Goal: Transaction & Acquisition: Purchase product/service

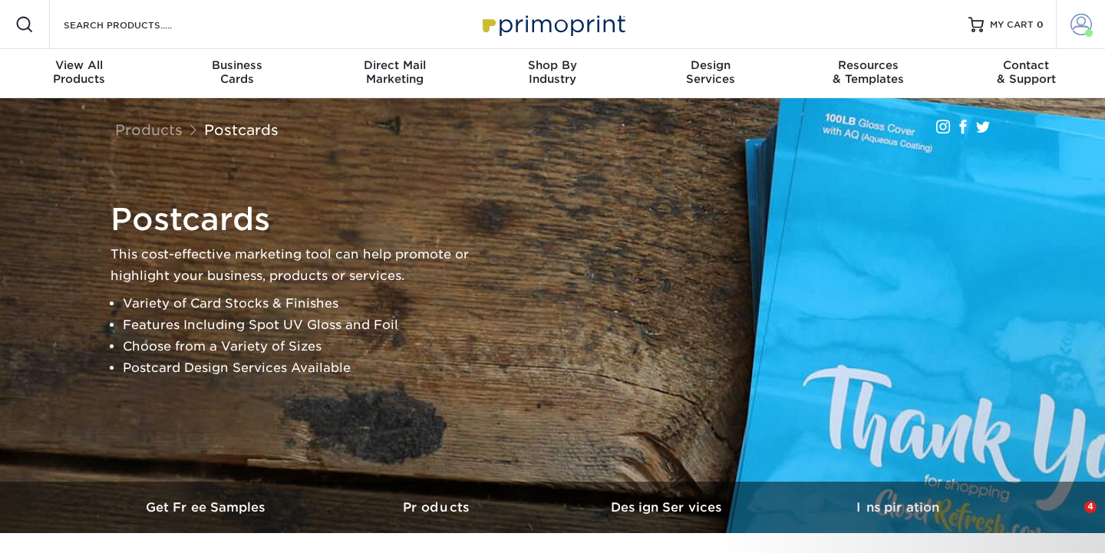
click at [1082, 31] on span at bounding box center [1080, 24] width 21 height 21
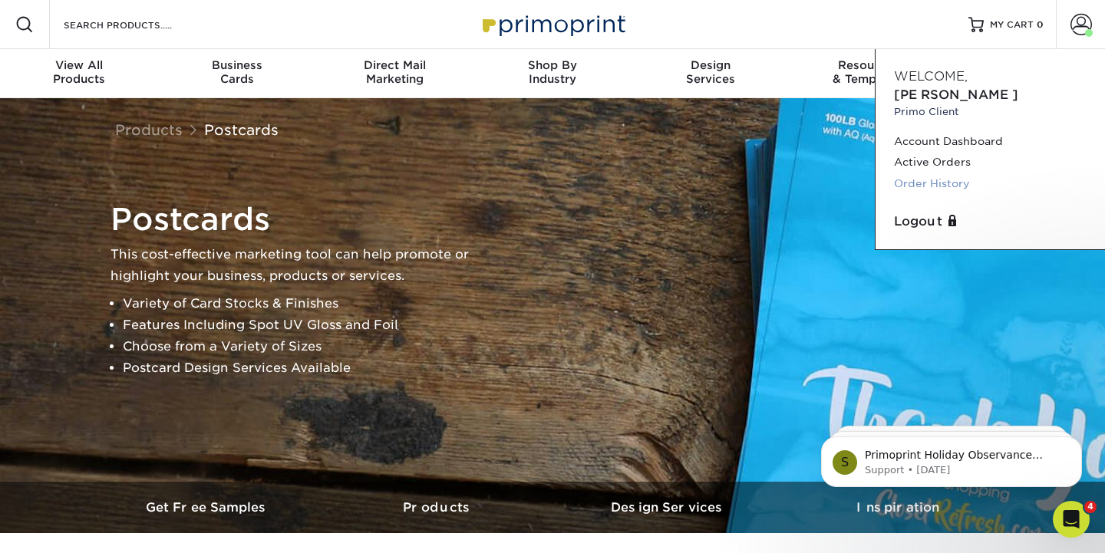
click at [939, 173] on link "Order History" at bounding box center [990, 183] width 193 height 21
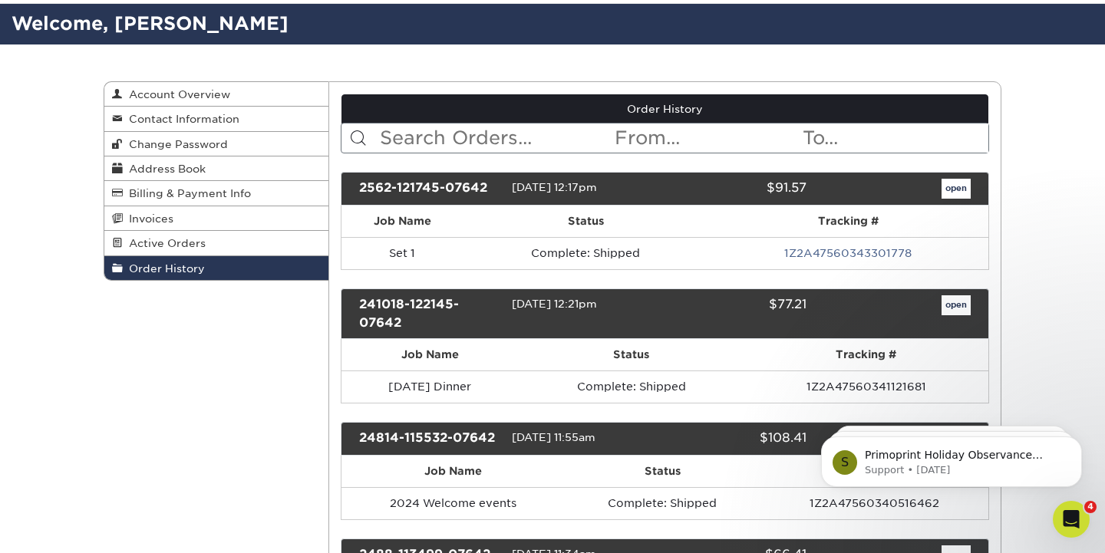
scroll to position [117, 0]
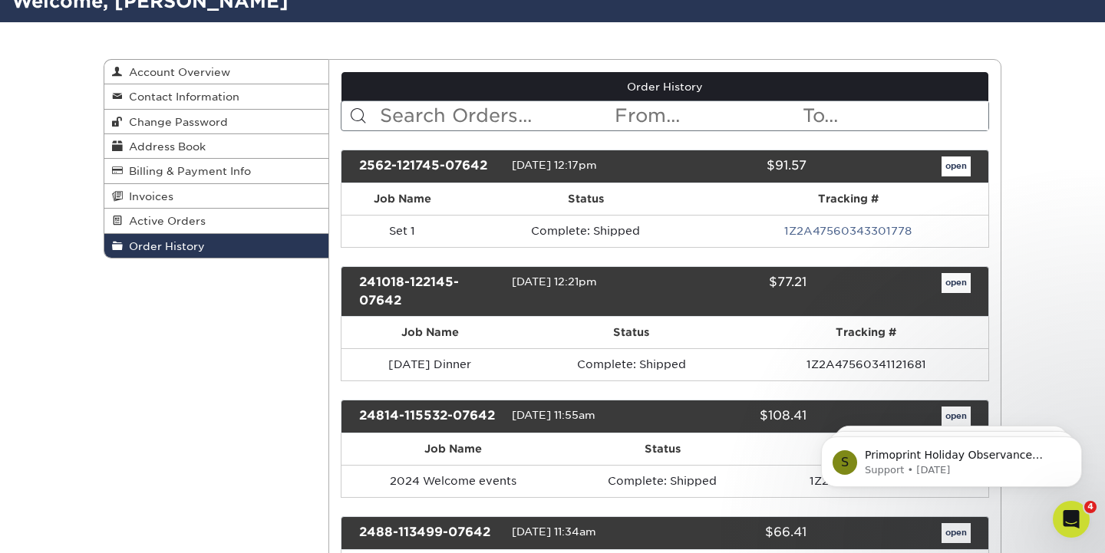
click at [957, 168] on link "open" at bounding box center [956, 167] width 29 height 20
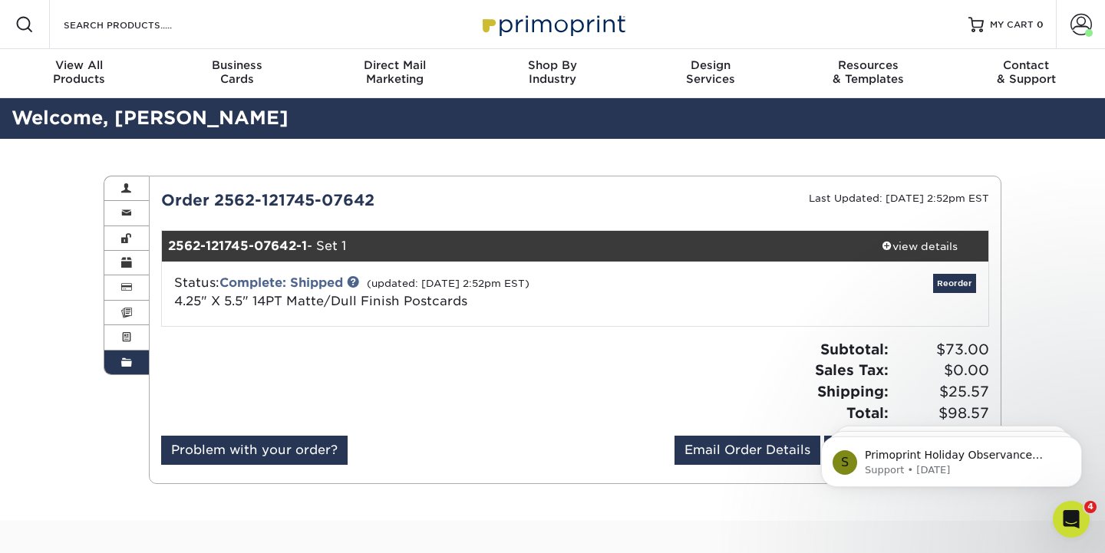
scroll to position [28, 0]
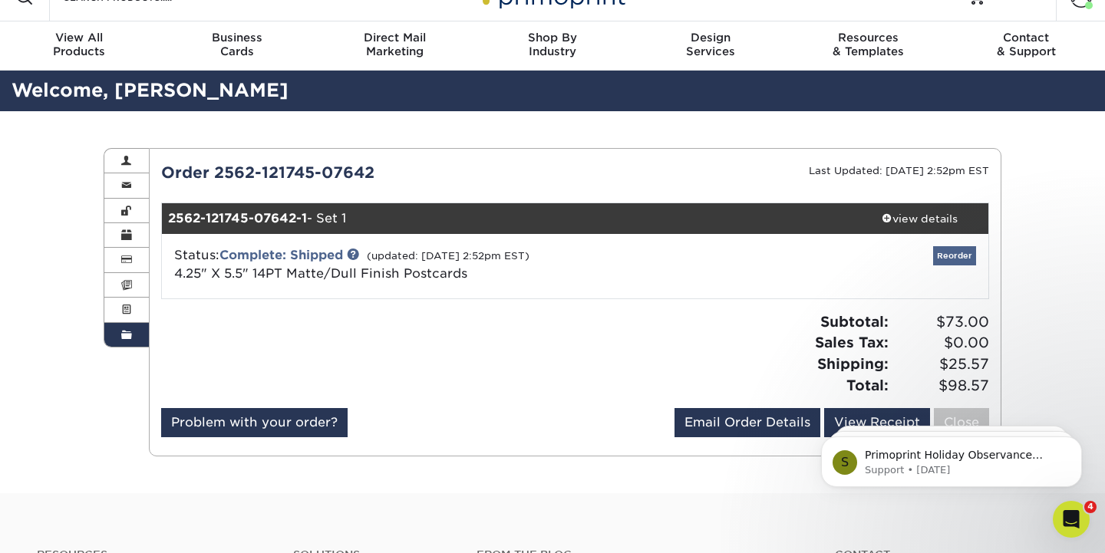
click at [959, 259] on link "Reorder" at bounding box center [954, 255] width 43 height 19
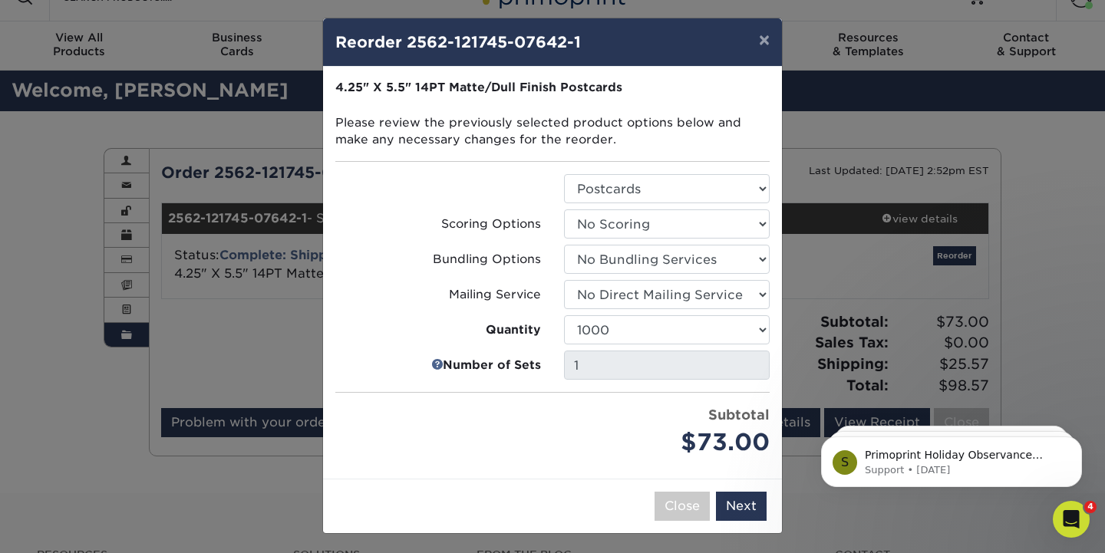
scroll to position [3, 0]
click at [765, 42] on button "×" at bounding box center [764, 40] width 35 height 43
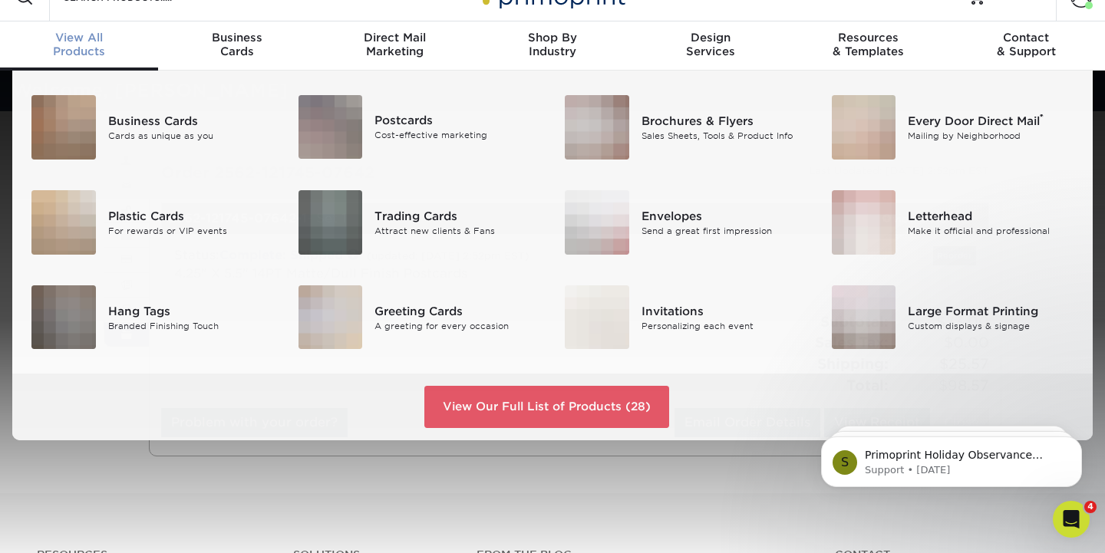
click at [78, 50] on div "View All Products" at bounding box center [79, 45] width 158 height 28
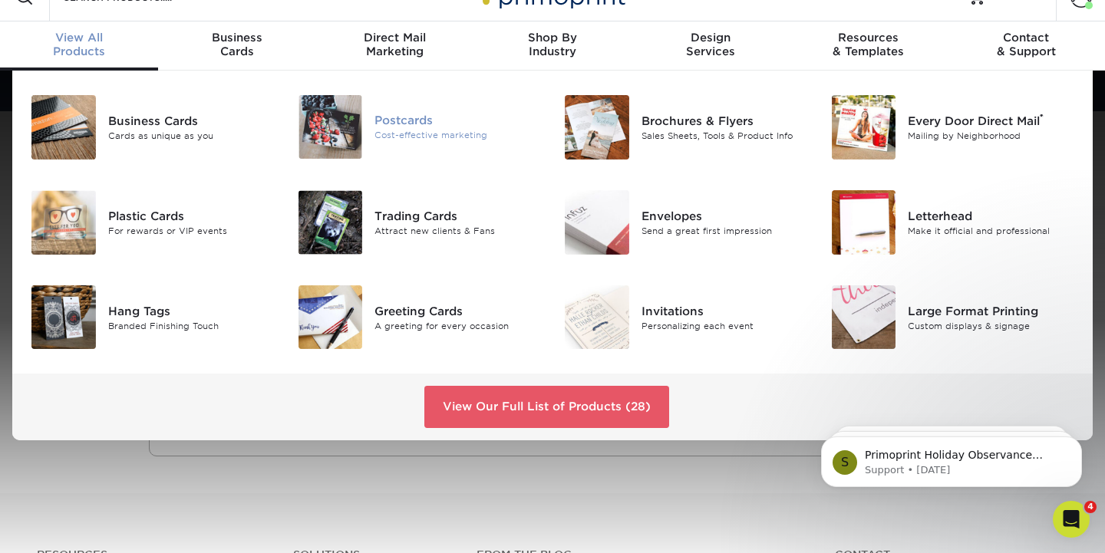
click at [375, 128] on div "Postcards" at bounding box center [457, 120] width 167 height 17
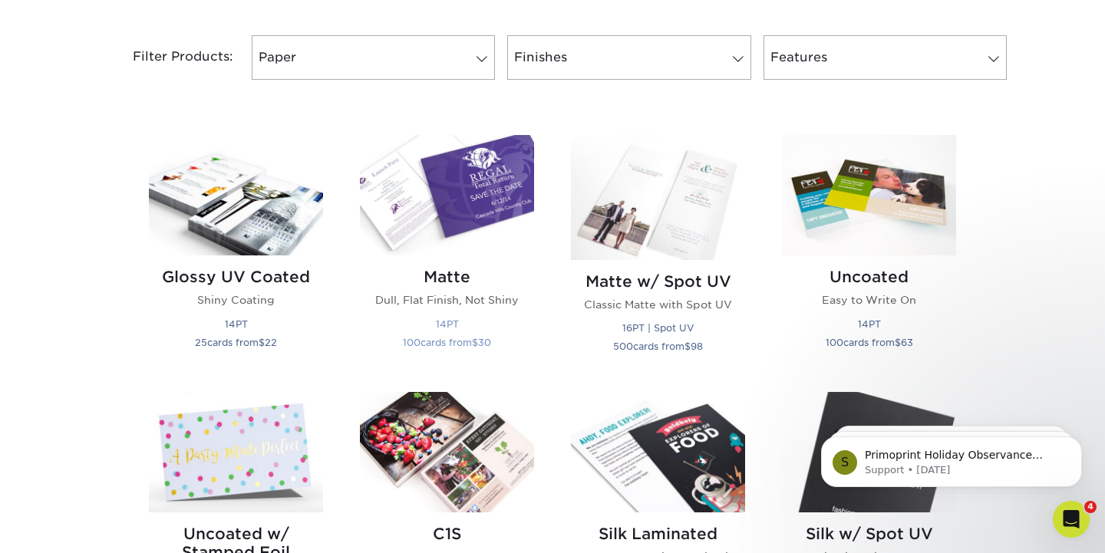
scroll to position [642, 0]
click at [424, 243] on img at bounding box center [447, 194] width 174 height 120
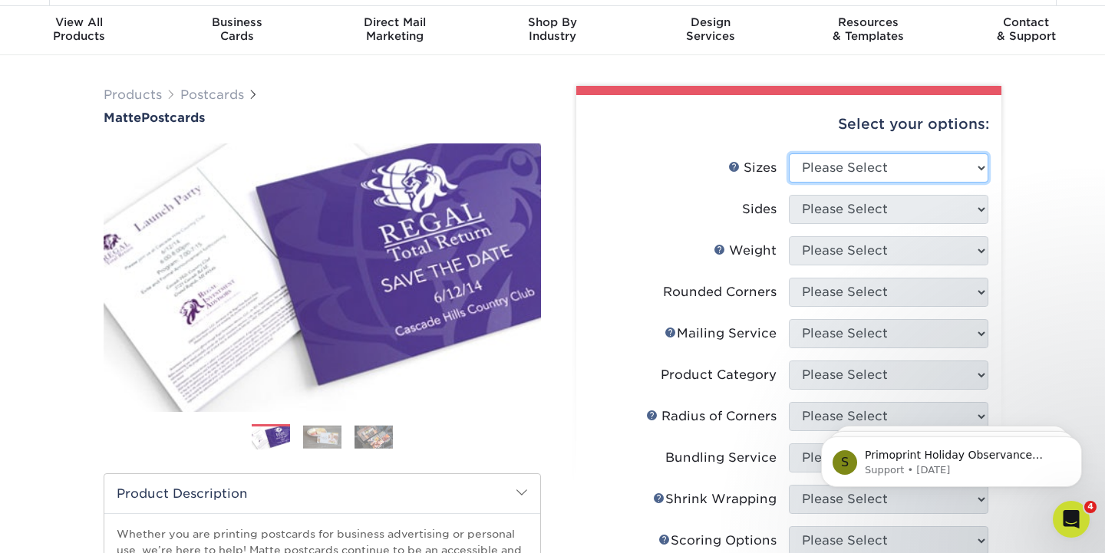
select select "4.25x5.50"
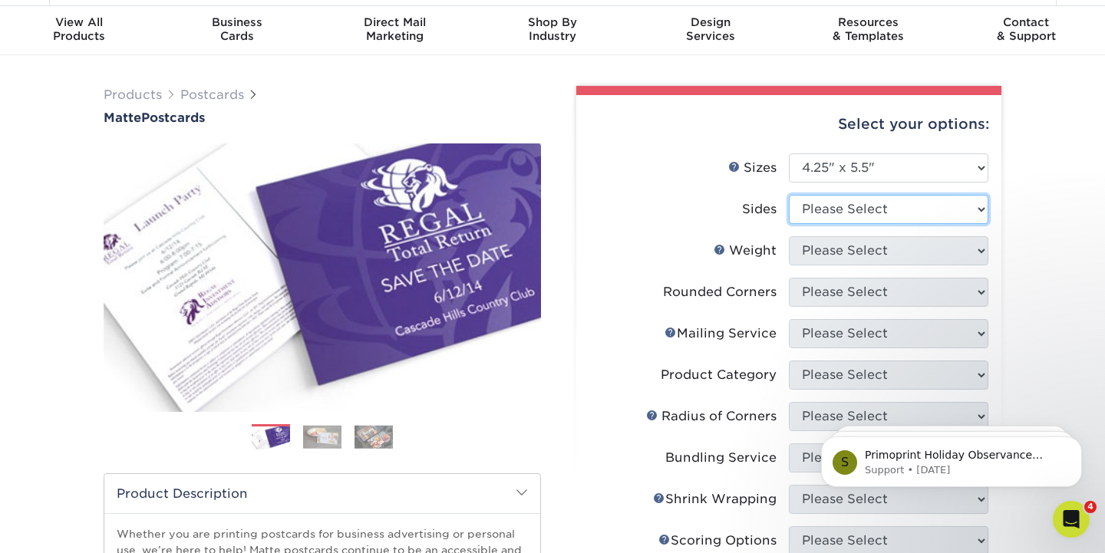
select select "13abbda7-1d64-4f25-8bb2-c179b224825d"
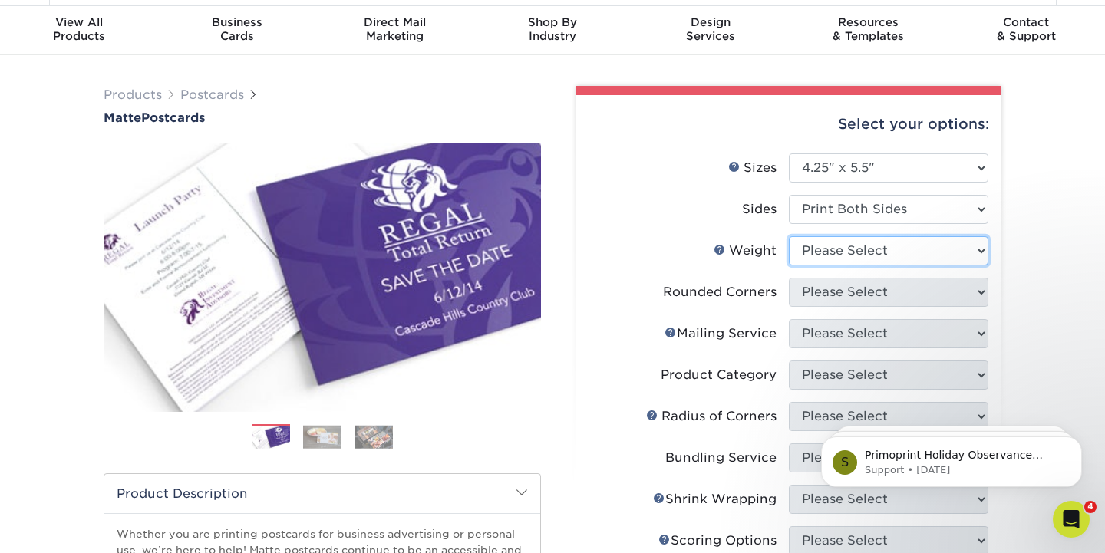
select select "14PT"
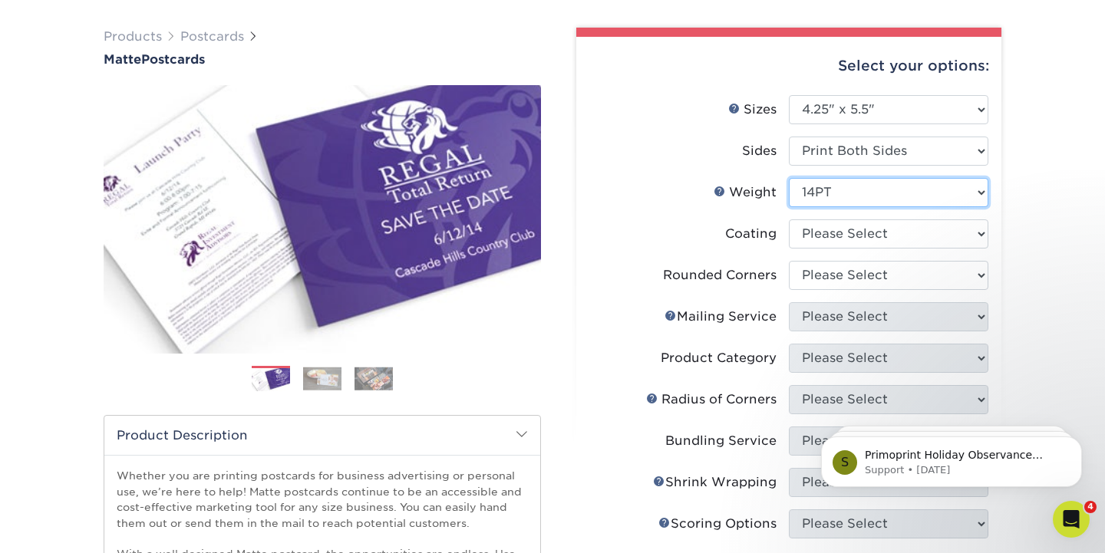
scroll to position [102, 0]
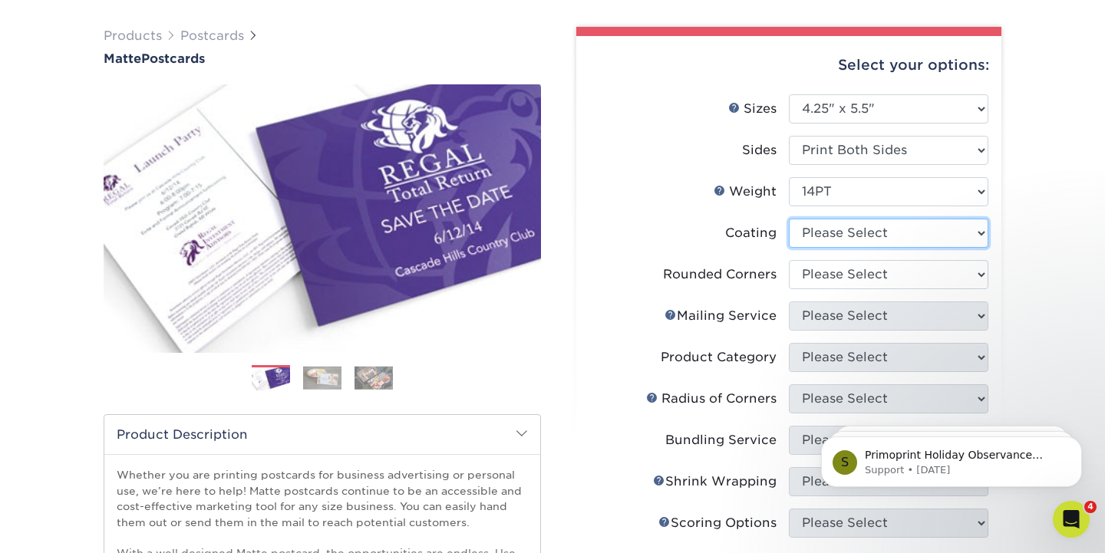
select select "121bb7b5-3b4d-429f-bd8d-bbf80e953313"
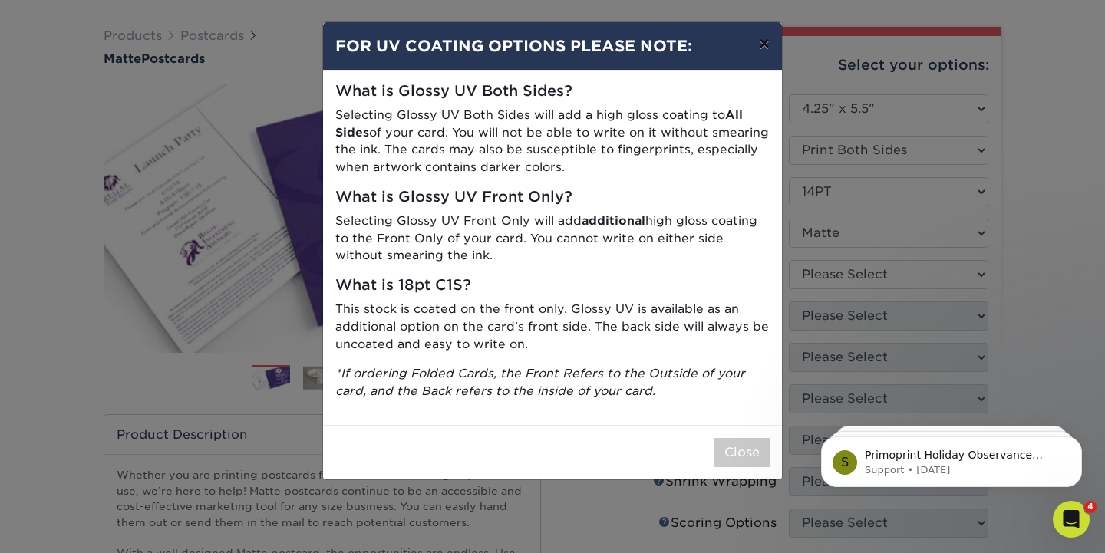
click at [761, 47] on button "×" at bounding box center [764, 43] width 35 height 43
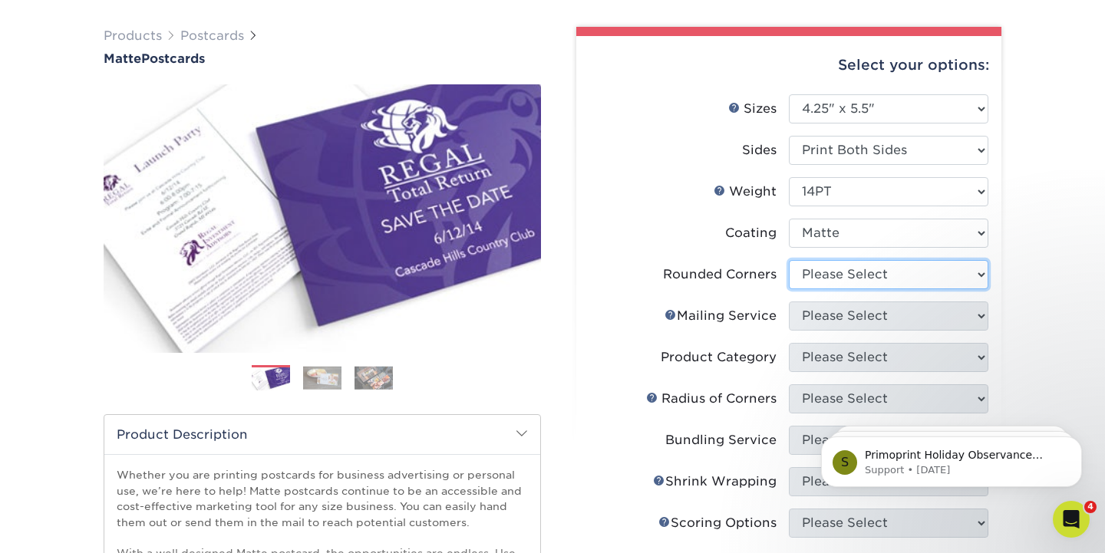
select select "0"
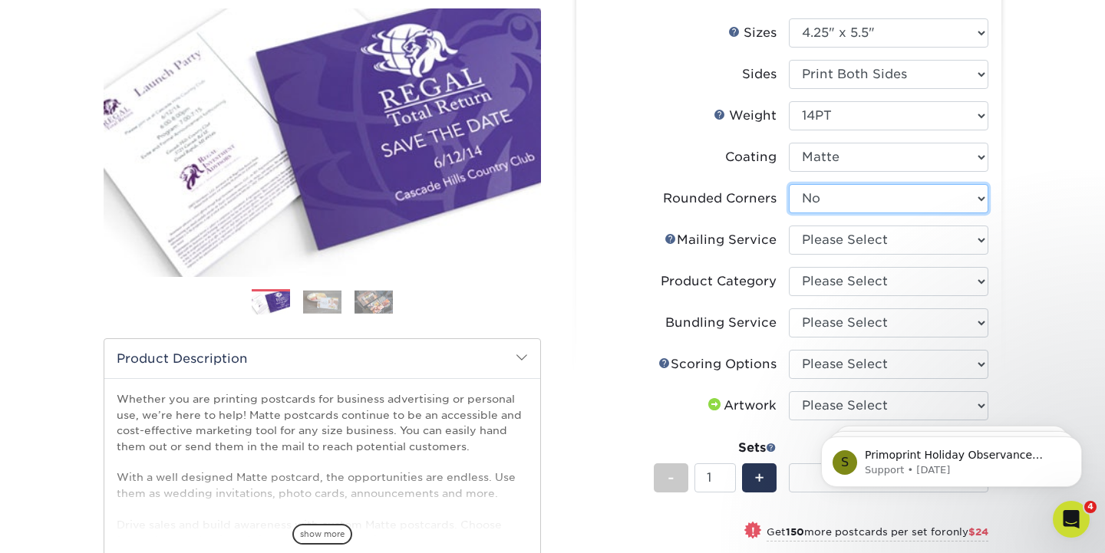
scroll to position [183, 0]
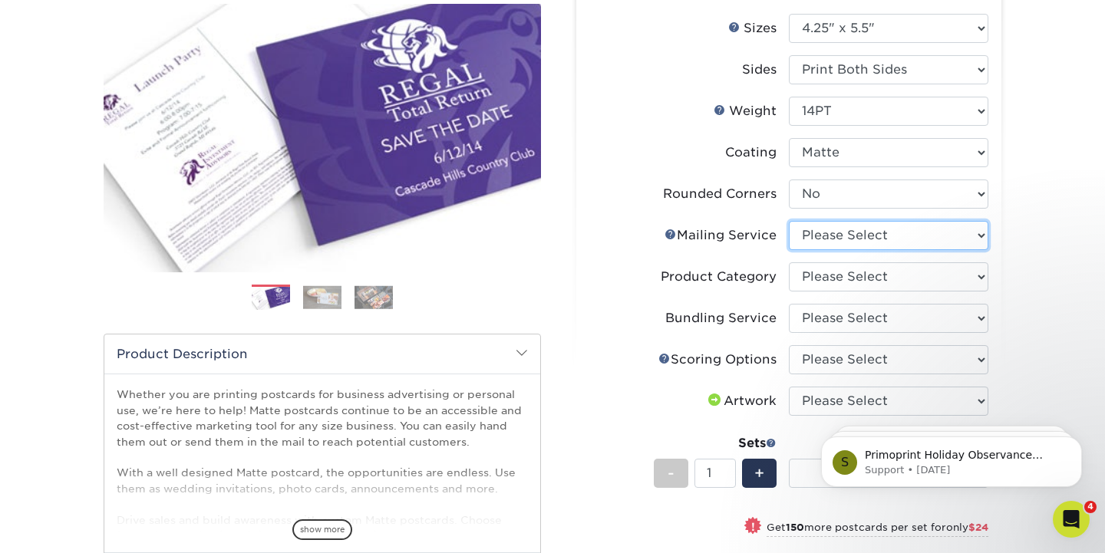
select select "3e5e9bdd-d78a-4c28-a41d-fe1407925ca6"
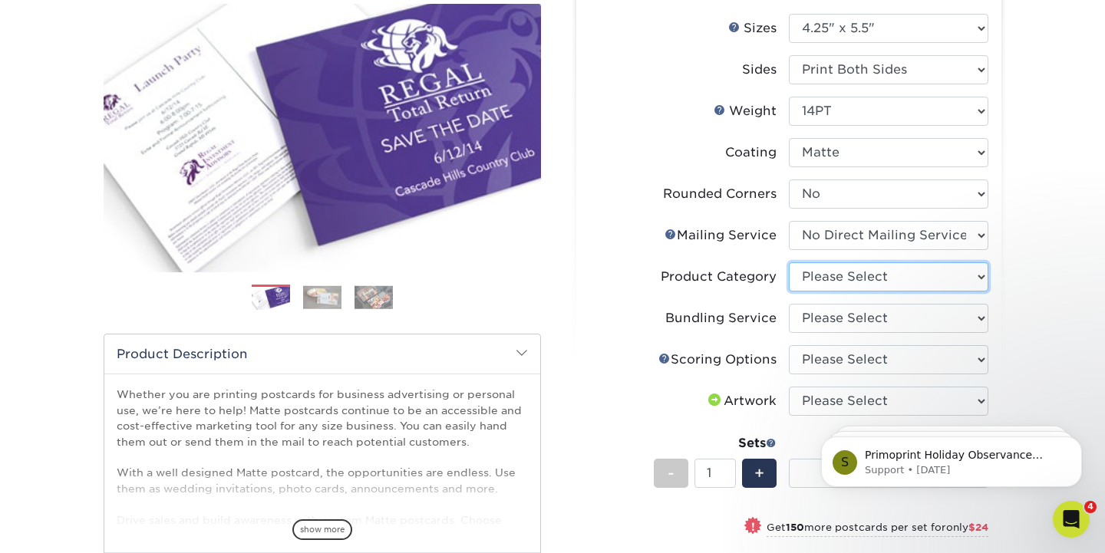
select select "9b7272e0-d6c8-4c3c-8e97-d3a1bcdab858"
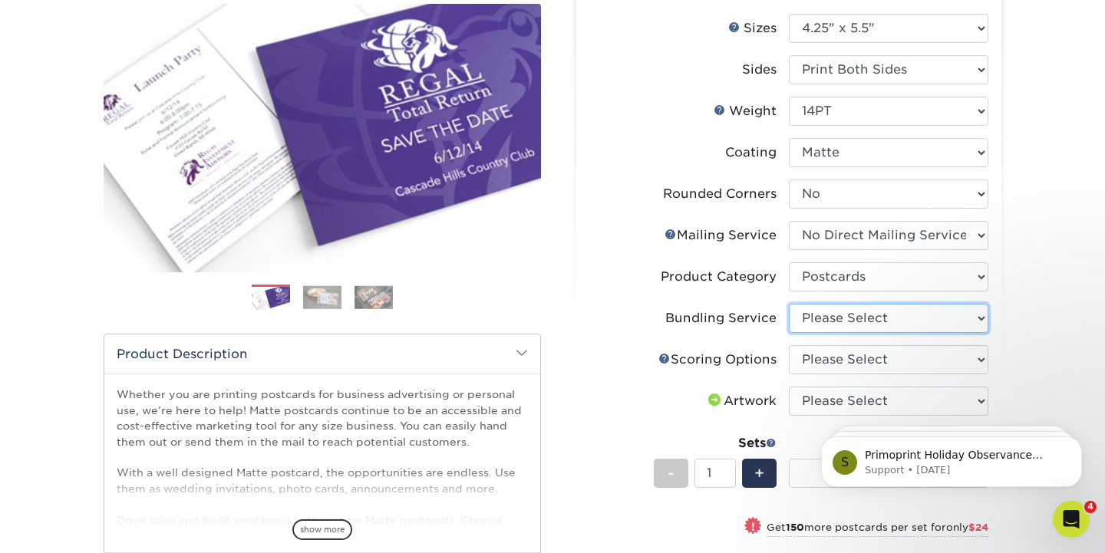
select select "58689abb-25c0-461c-a4c3-a80b627d6649"
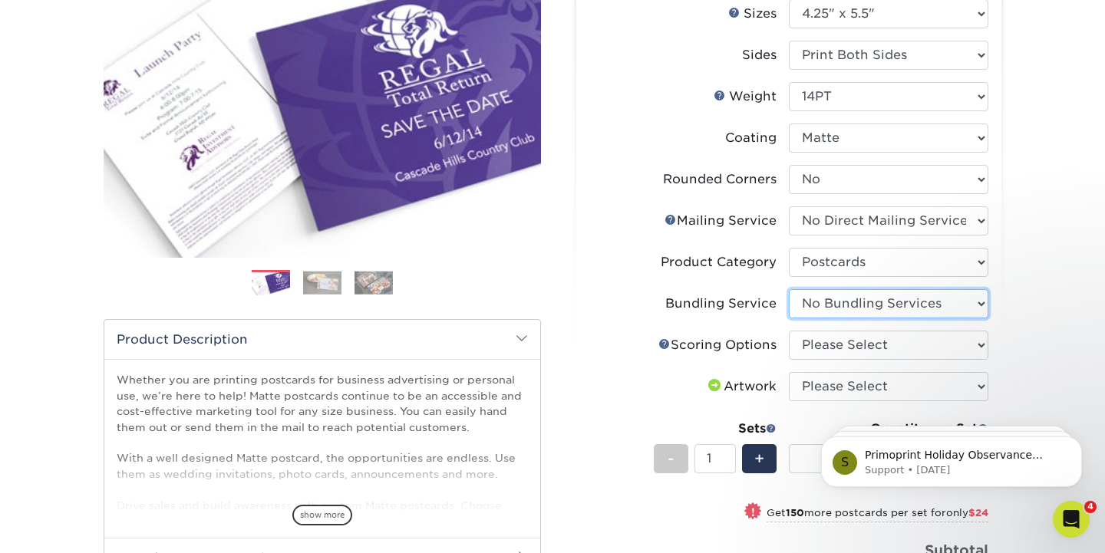
scroll to position [225, 0]
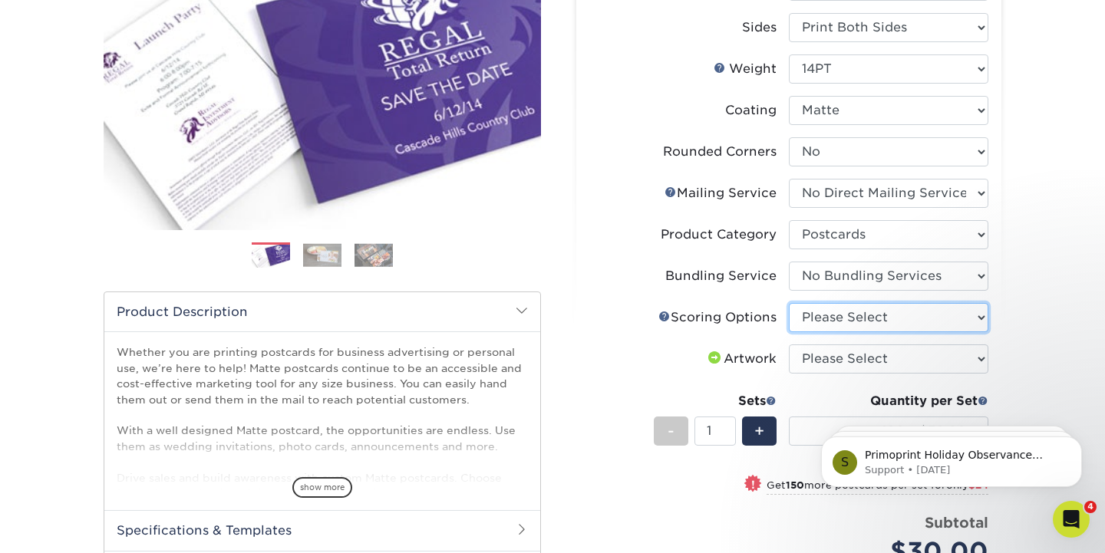
select select "16ebe401-5398-422d-8cb0-f3adbb82deb5"
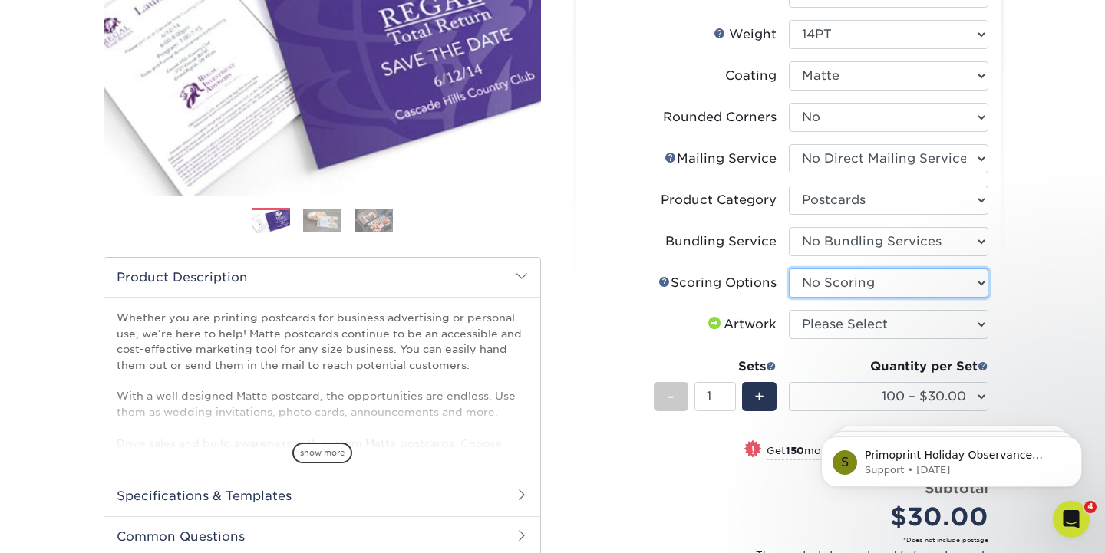
scroll to position [260, 0]
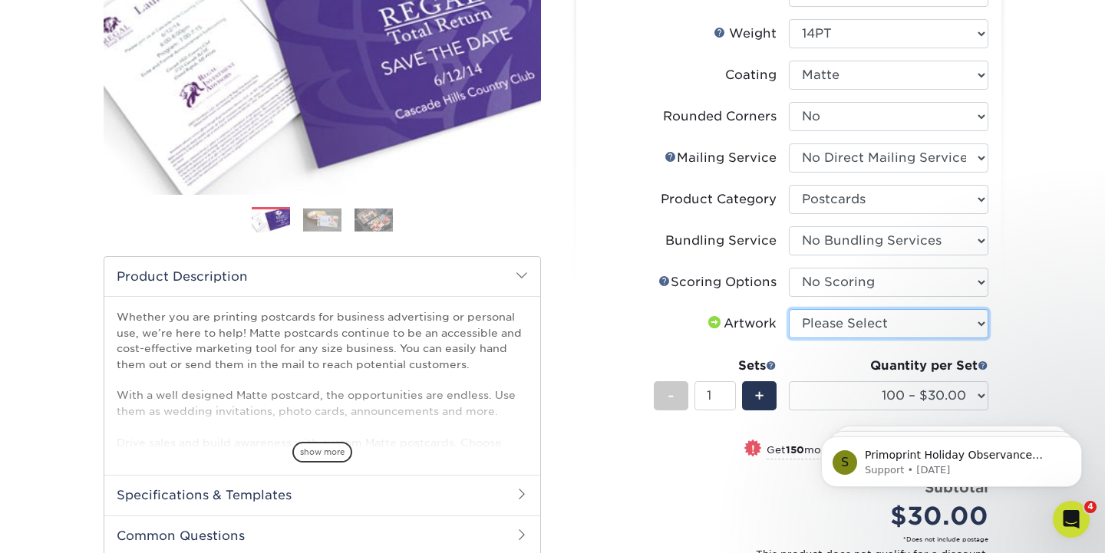
select select "upload"
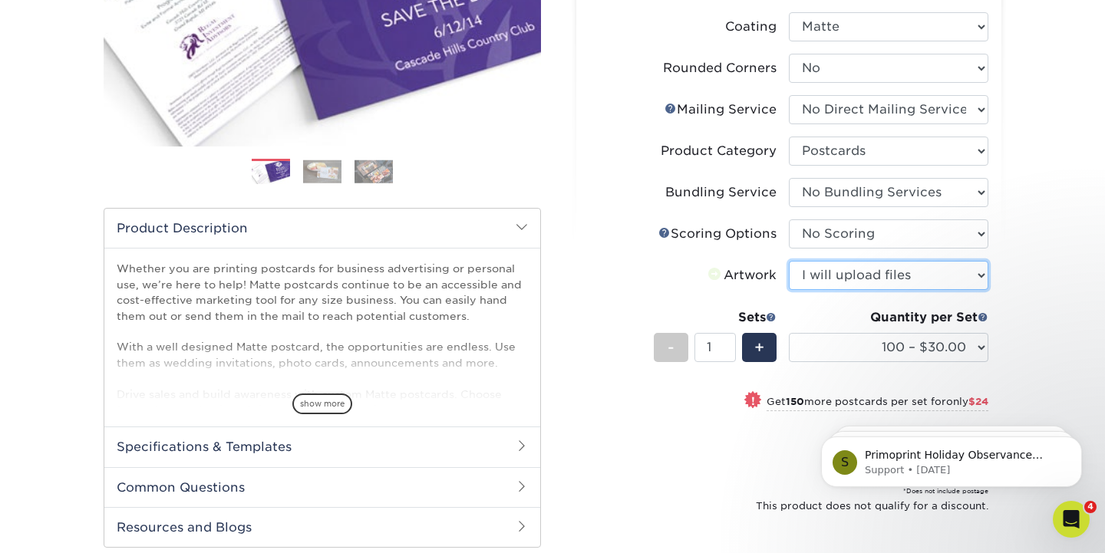
scroll to position [309, 0]
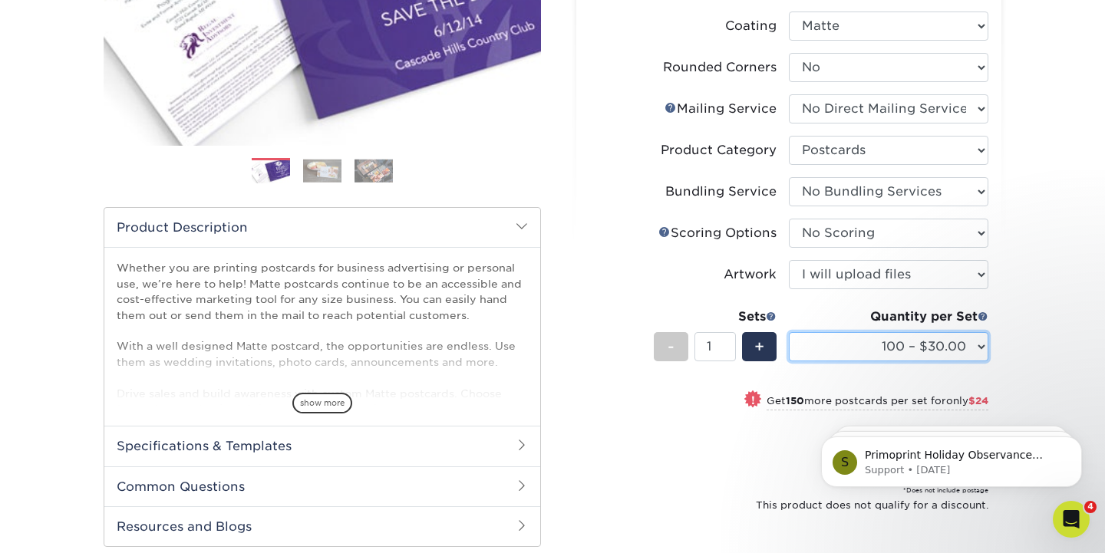
select select "1000 – $73.00"
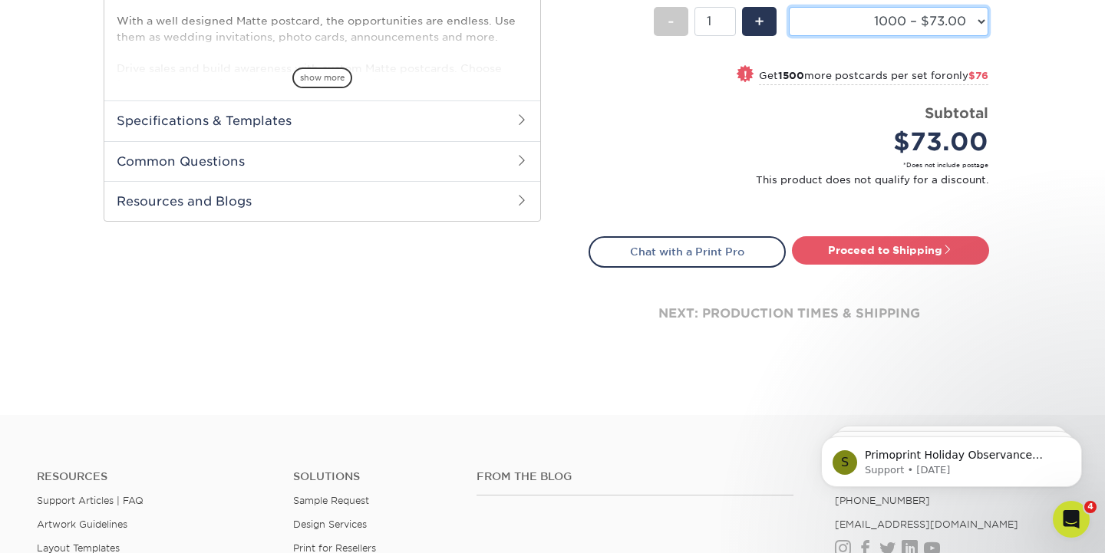
scroll to position [635, 0]
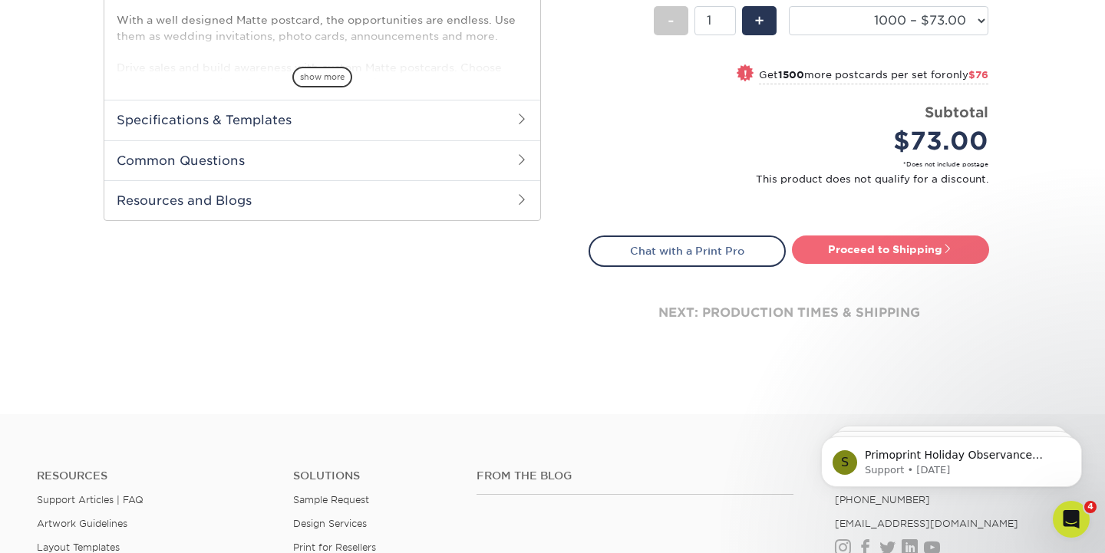
click at [897, 239] on link "Proceed to Shipping" at bounding box center [890, 250] width 197 height 28
type input "Set 1"
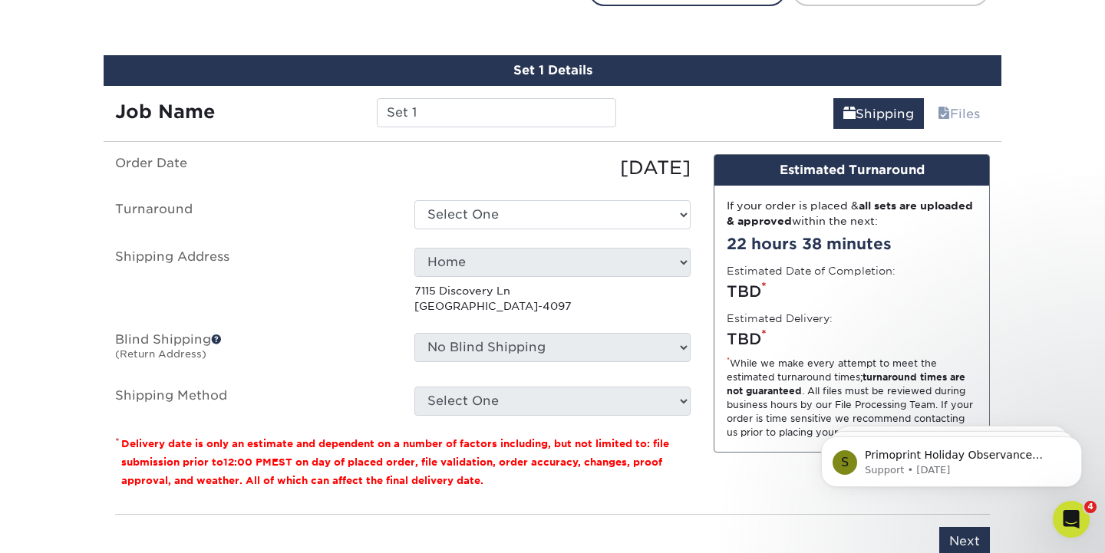
scroll to position [912, 0]
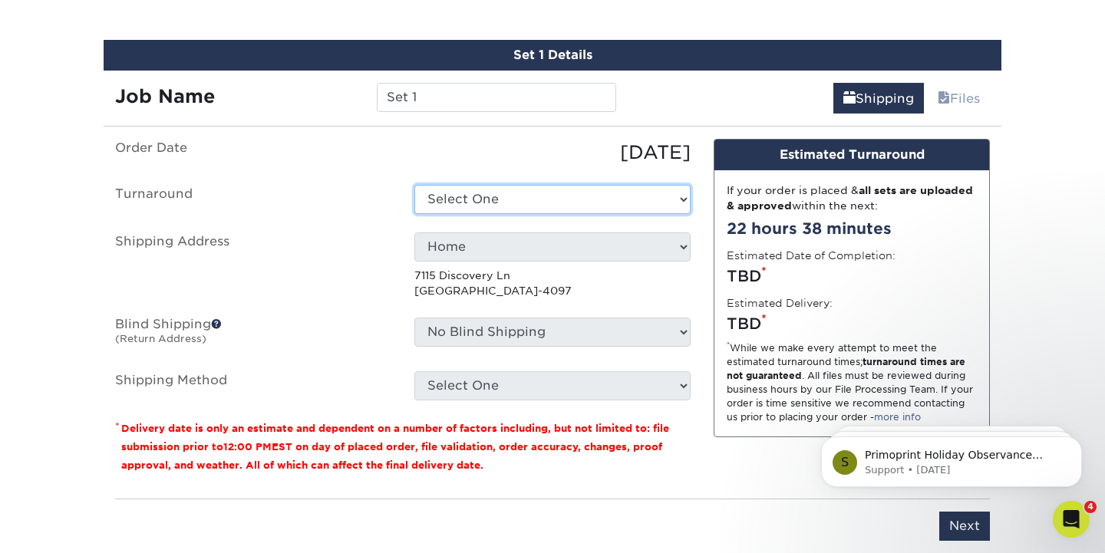
select select "34fab478-6b2e-42a9-b9dd-8a86465ec859"
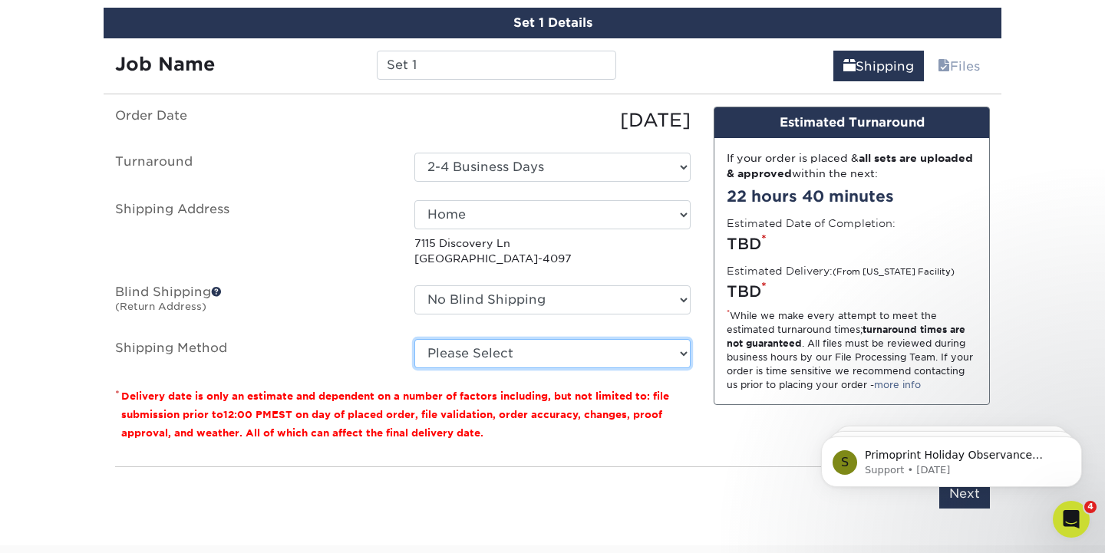
scroll to position [945, 0]
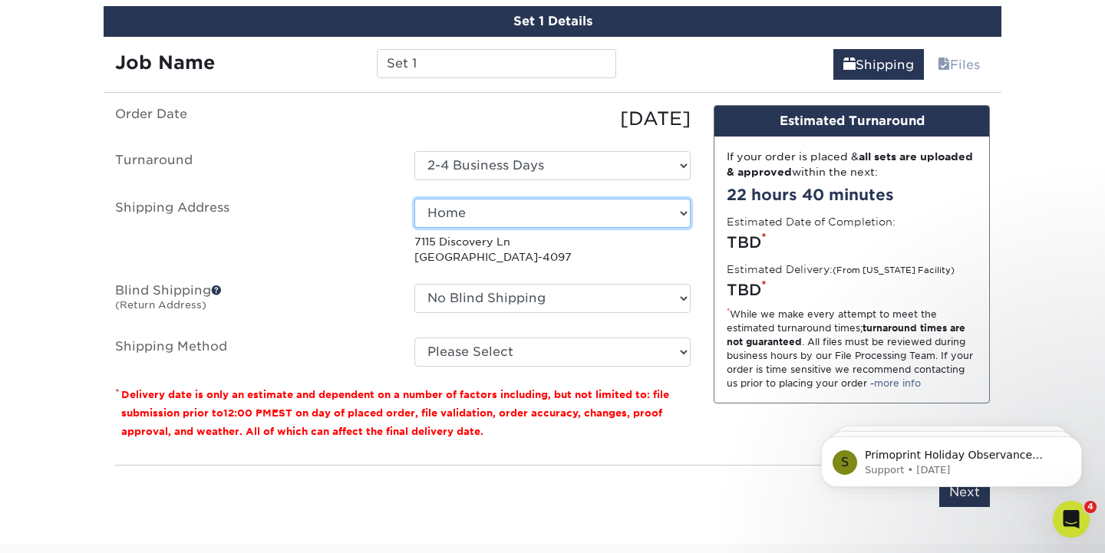
select select "282567"
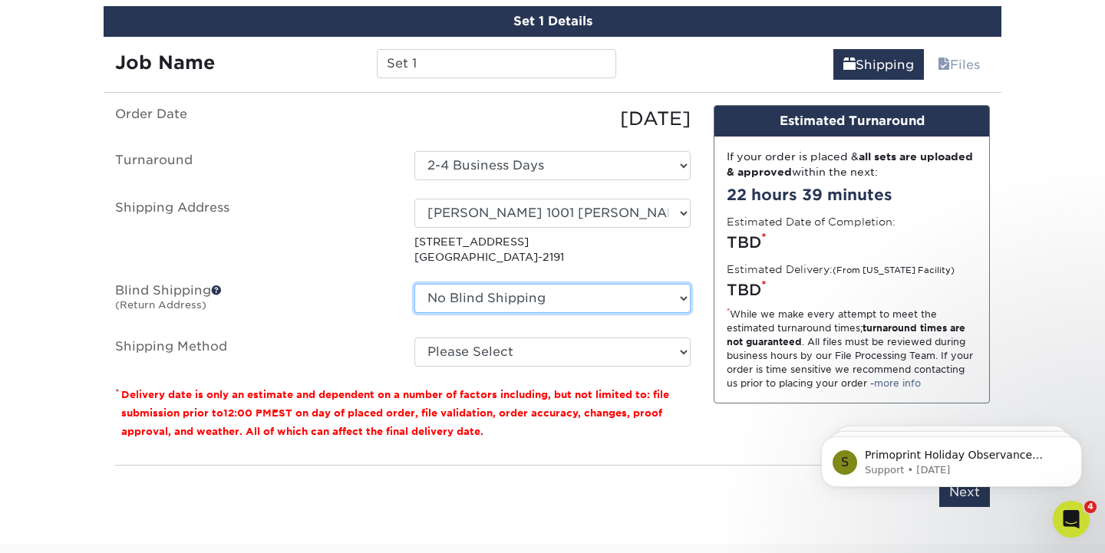
click at [531, 296] on select "No Blind Shipping Club Business Cards Home mh Olson Peter Roberts 1001 Grant sh…" at bounding box center [552, 298] width 276 height 29
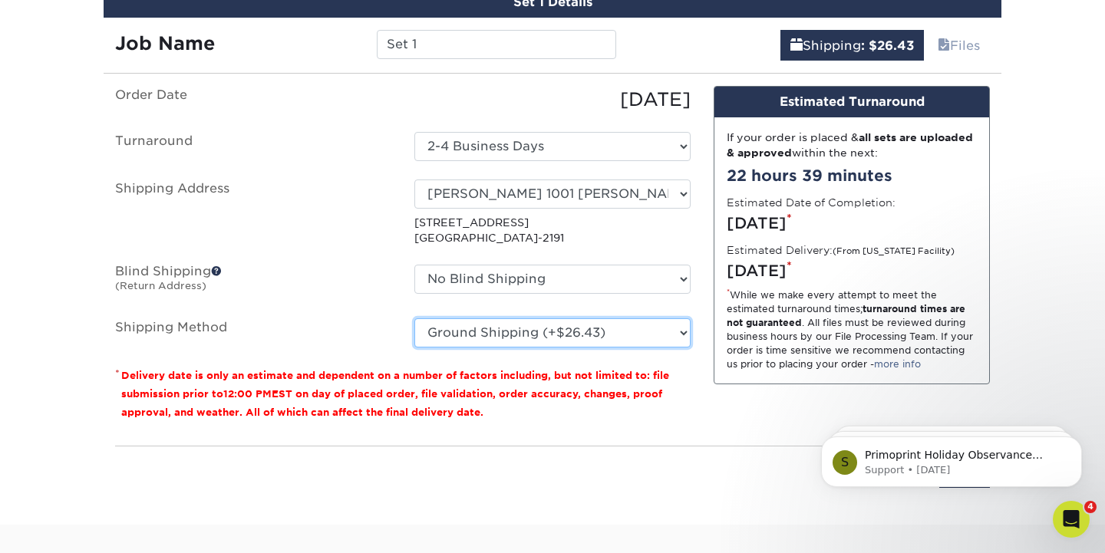
scroll to position [965, 0]
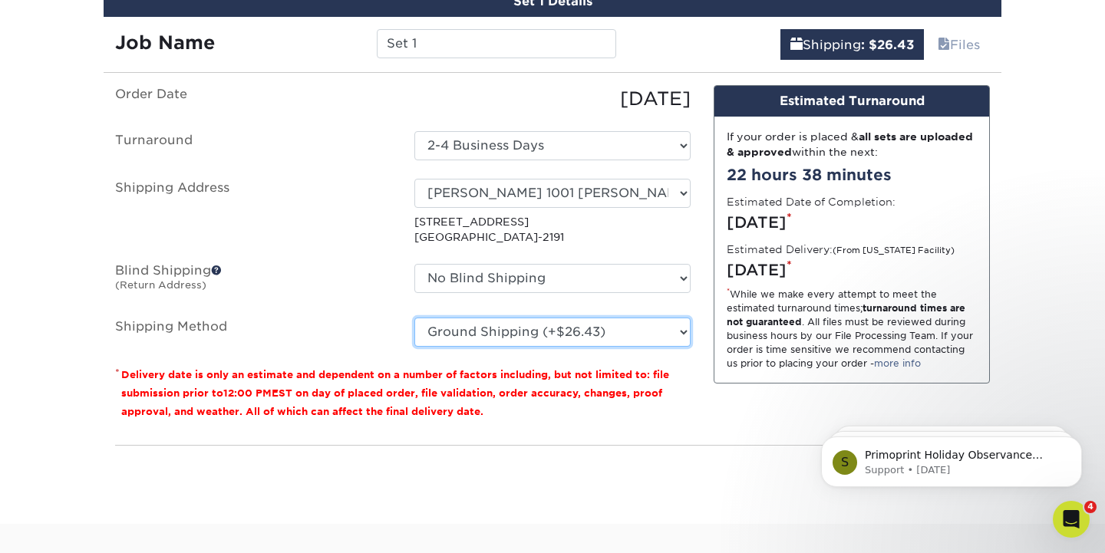
select select "12"
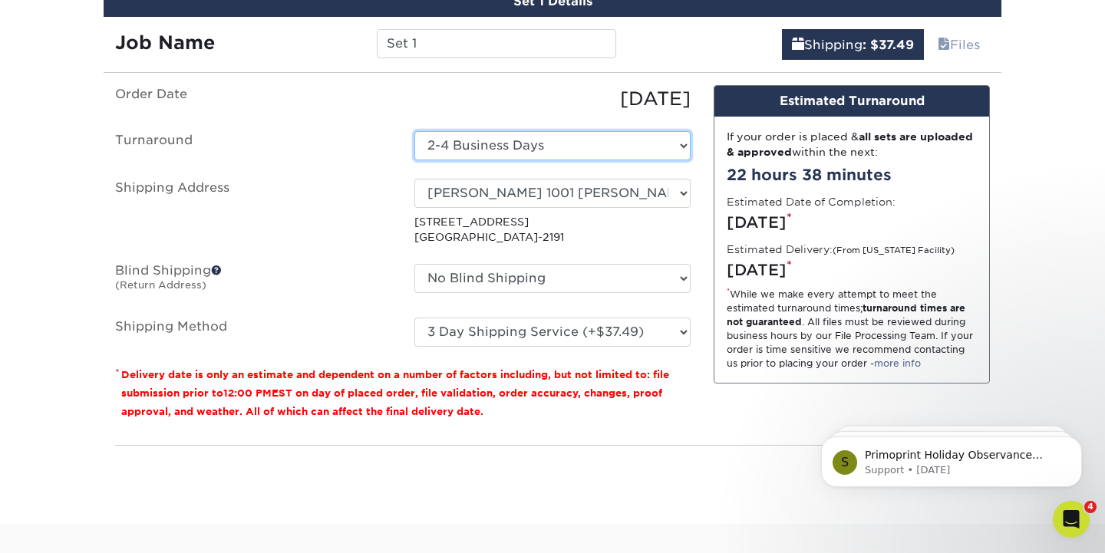
select select "f23611a6-25e9-408f-ae78-27039a6d6a05"
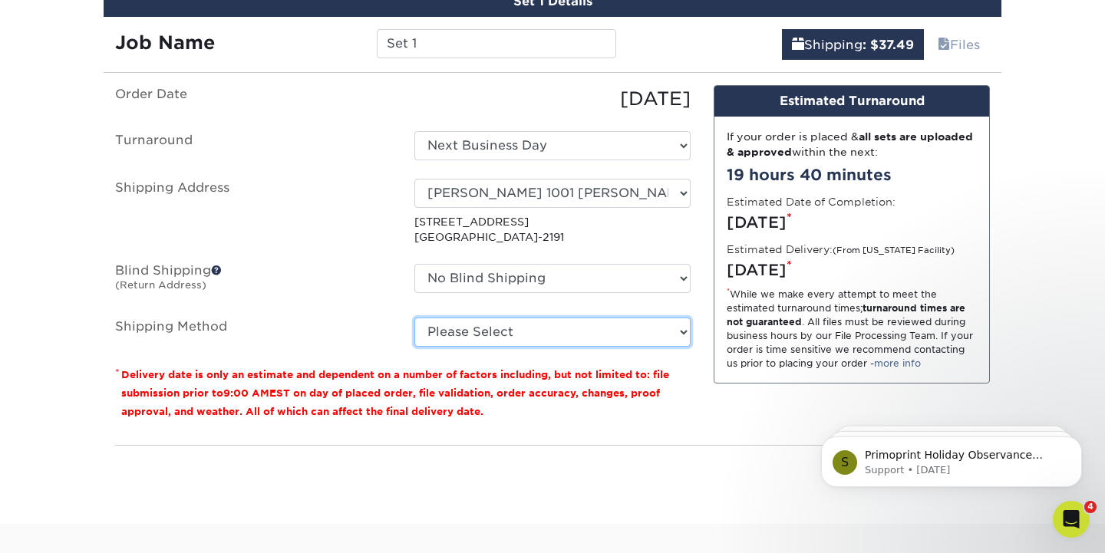
select select "03"
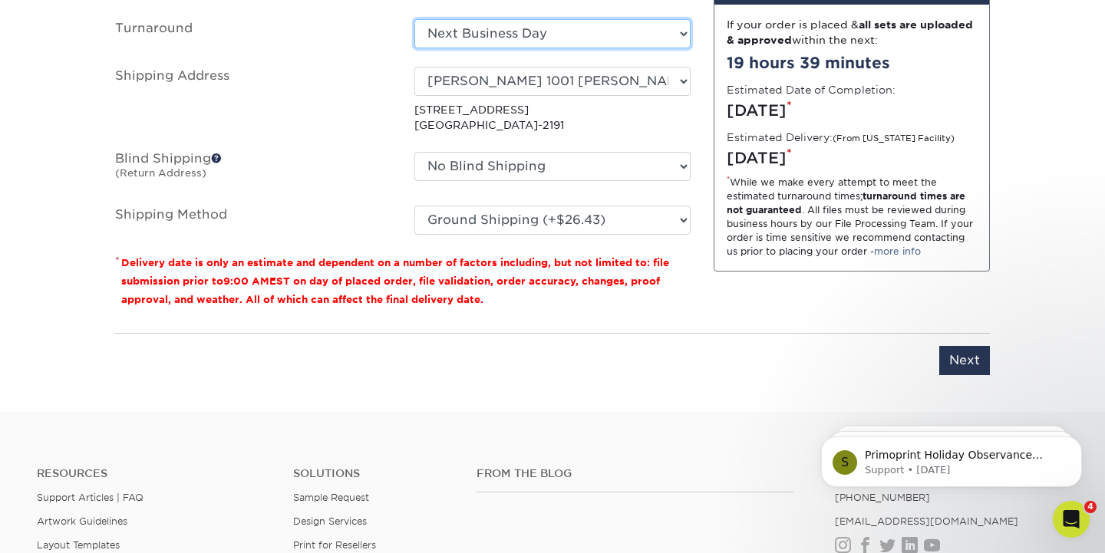
scroll to position [1080, 0]
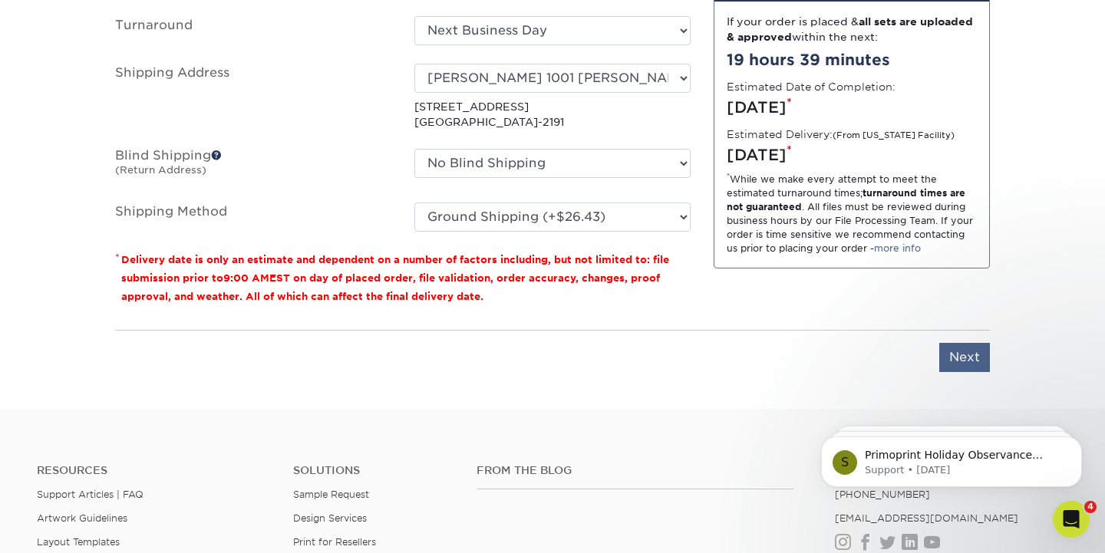
click at [962, 355] on input "Next" at bounding box center [964, 357] width 51 height 29
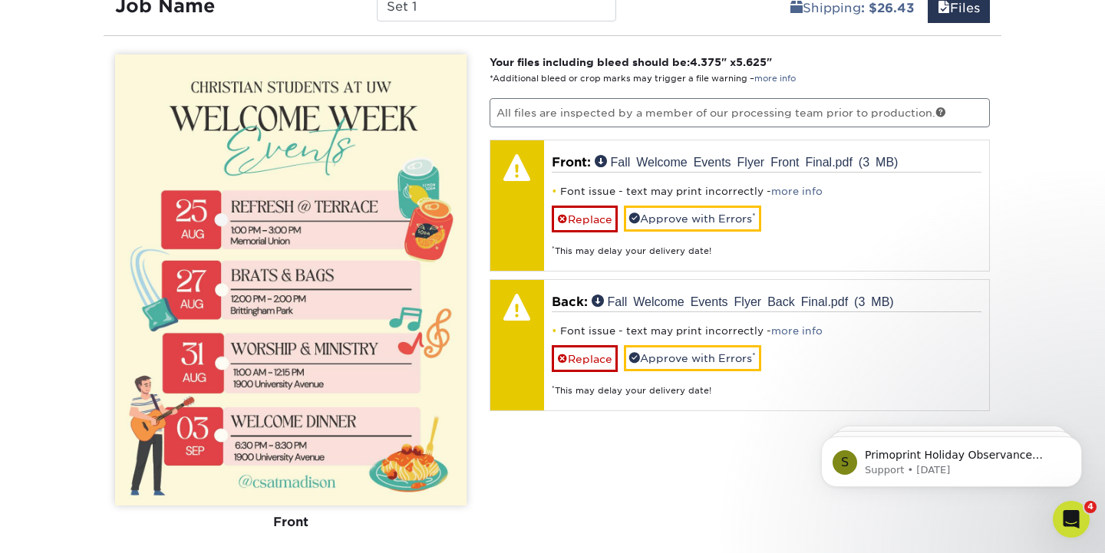
scroll to position [1001, 0]
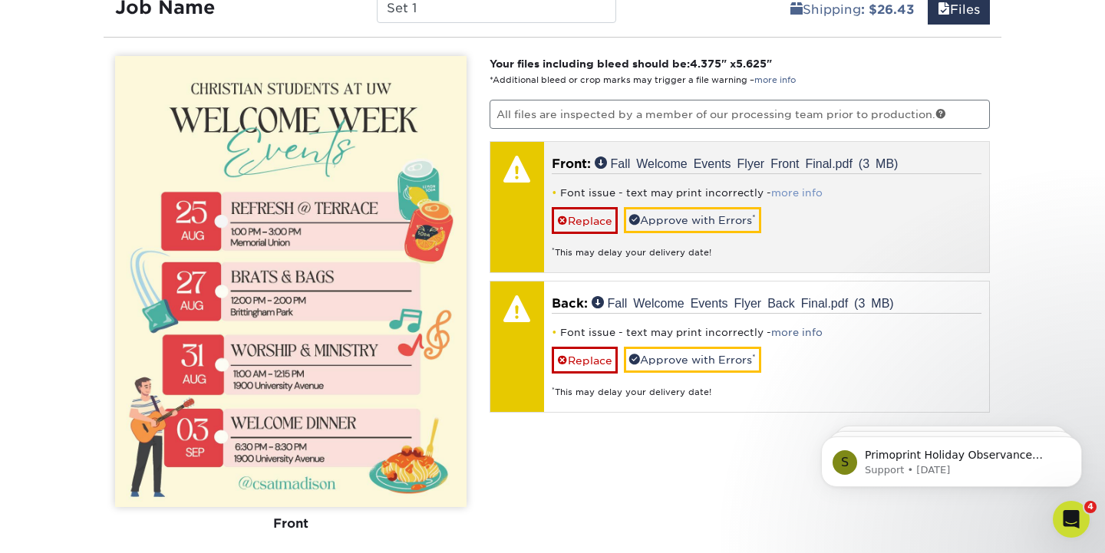
click at [793, 192] on link "more info" at bounding box center [796, 193] width 51 height 12
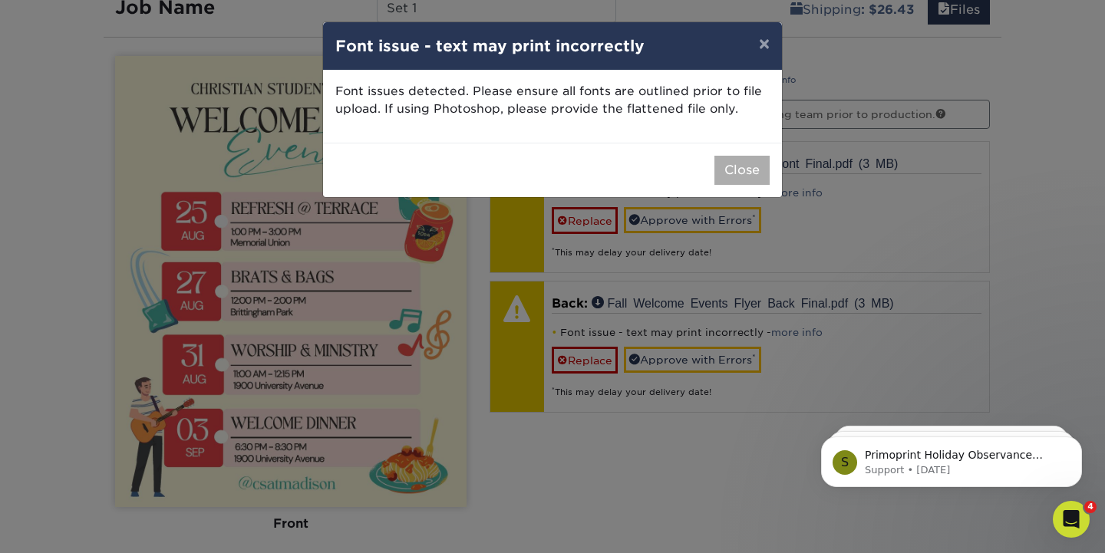
click at [754, 177] on button "Close" at bounding box center [741, 170] width 55 height 29
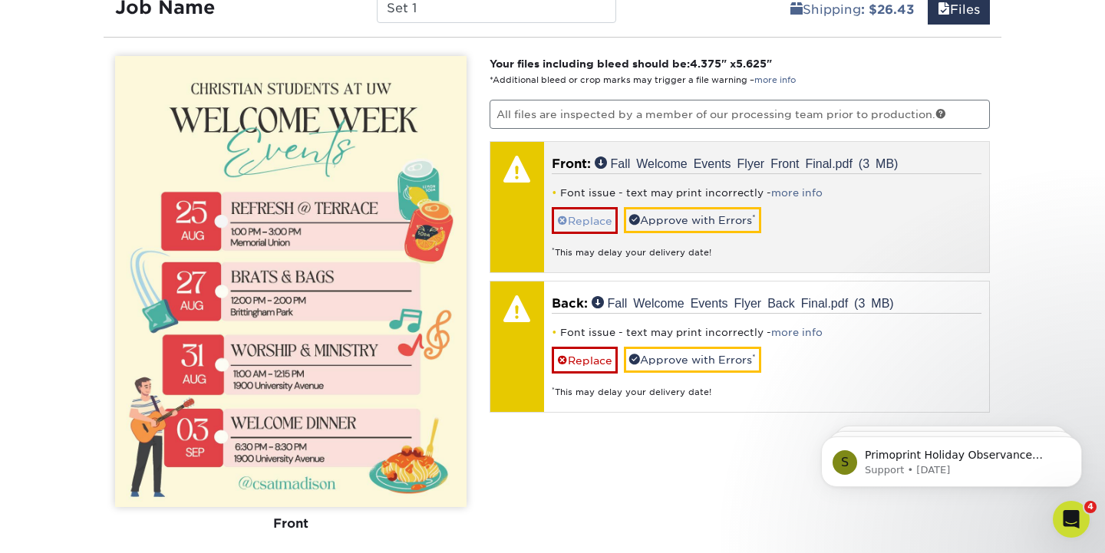
click at [569, 218] on link "Replace" at bounding box center [585, 220] width 66 height 27
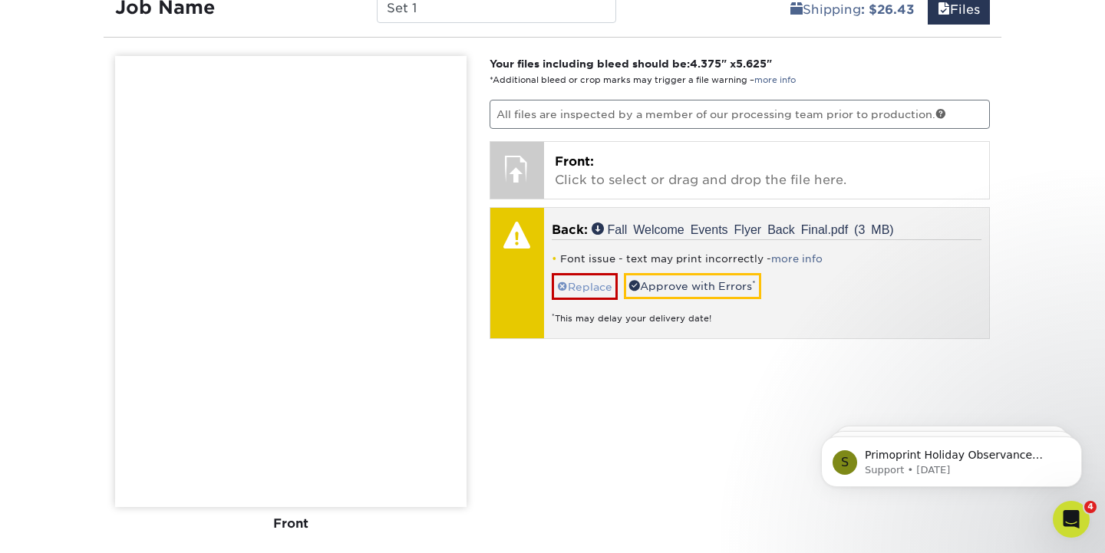
click at [587, 282] on link "Replace" at bounding box center [585, 286] width 66 height 27
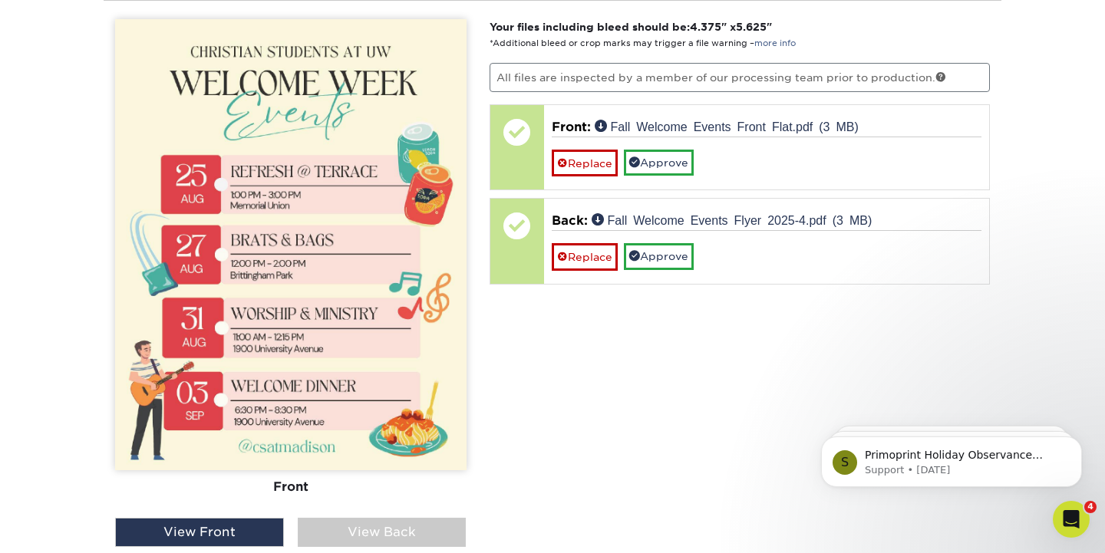
scroll to position [1039, 0]
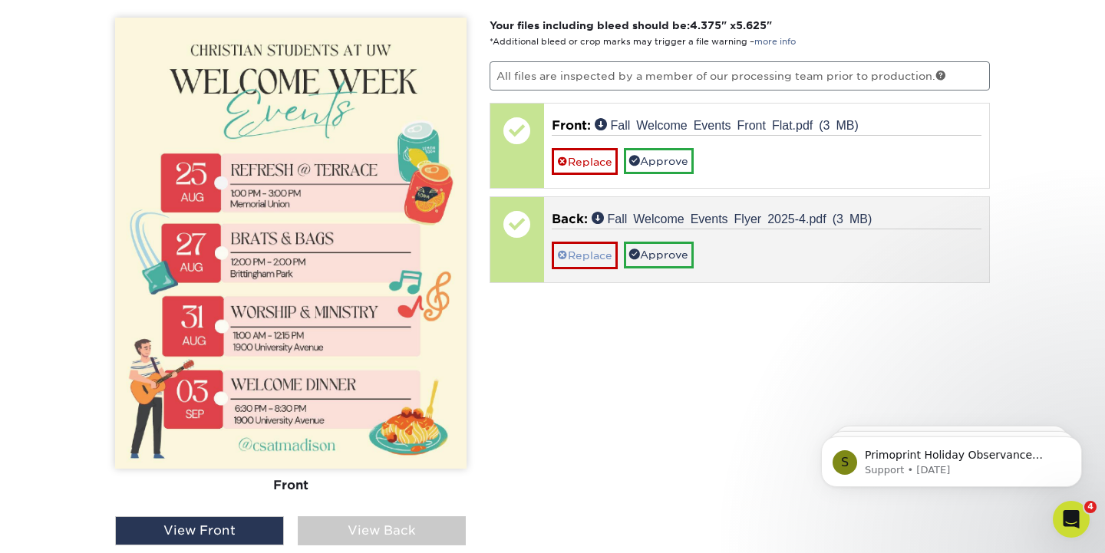
click at [589, 254] on link "Replace" at bounding box center [585, 255] width 66 height 27
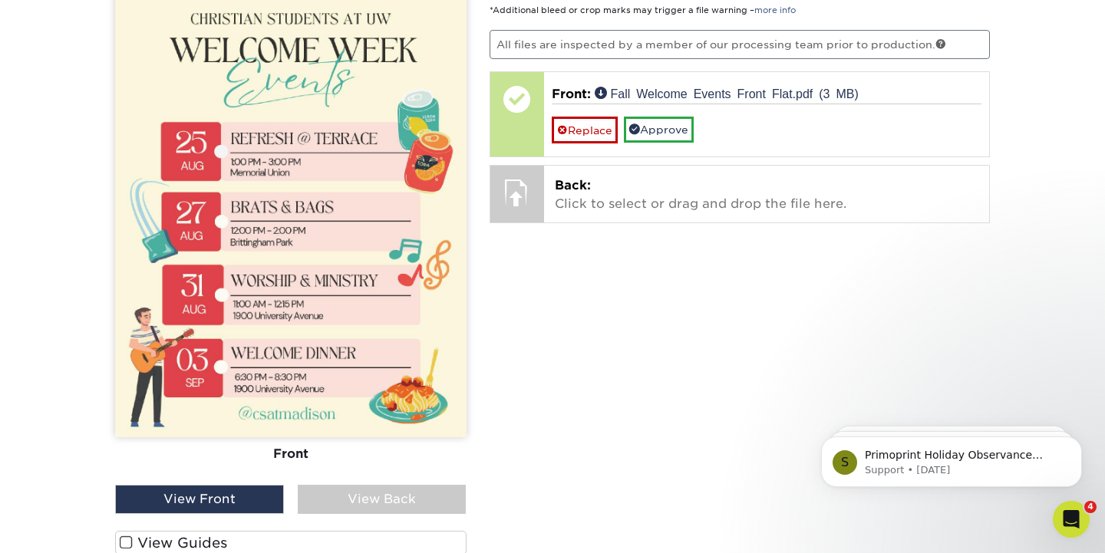
scroll to position [1068, 0]
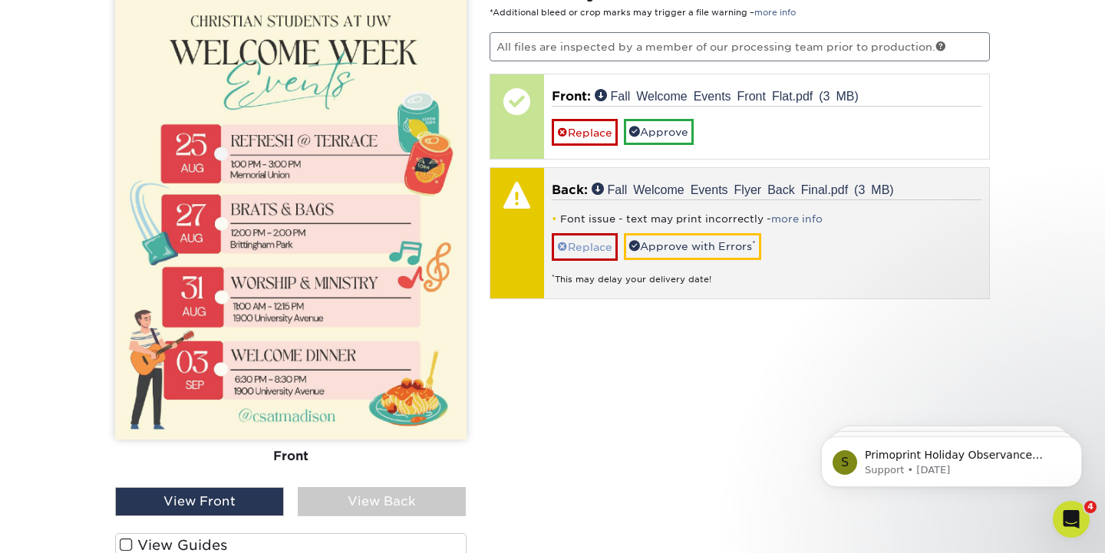
click at [583, 240] on link "Replace" at bounding box center [585, 246] width 66 height 27
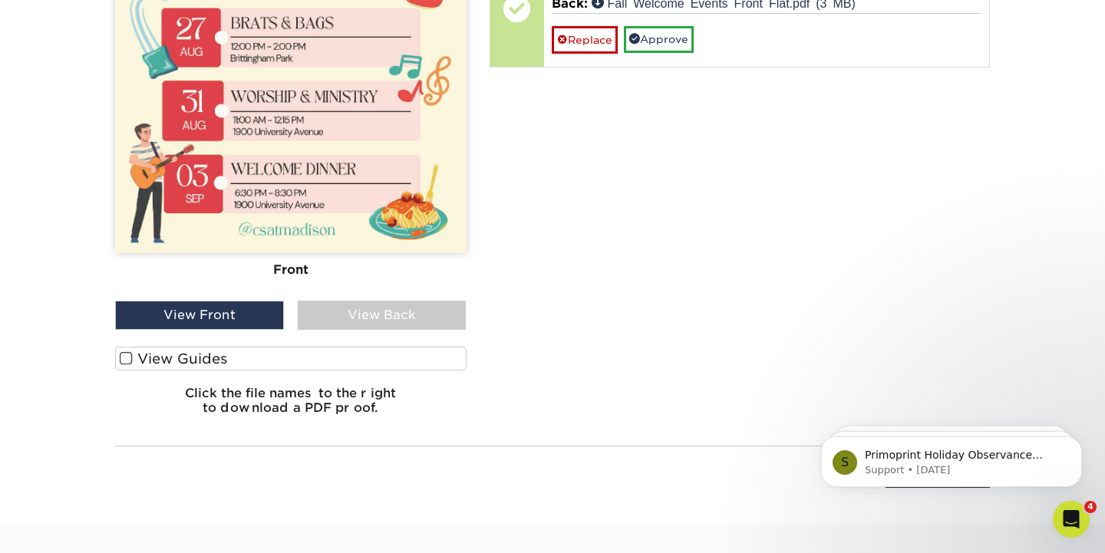
scroll to position [1372, 0]
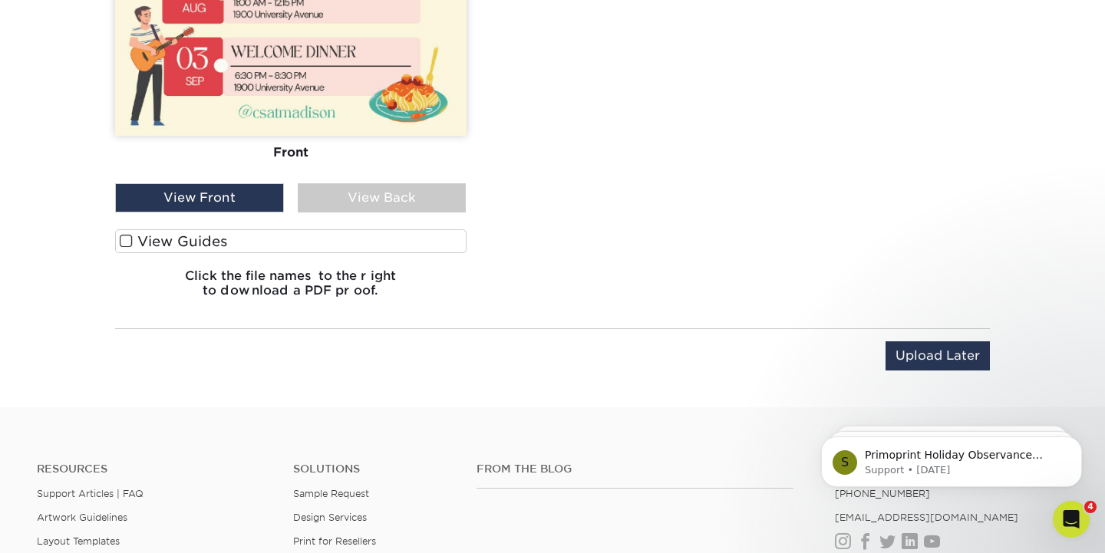
click at [375, 198] on div "View Back" at bounding box center [382, 197] width 169 height 29
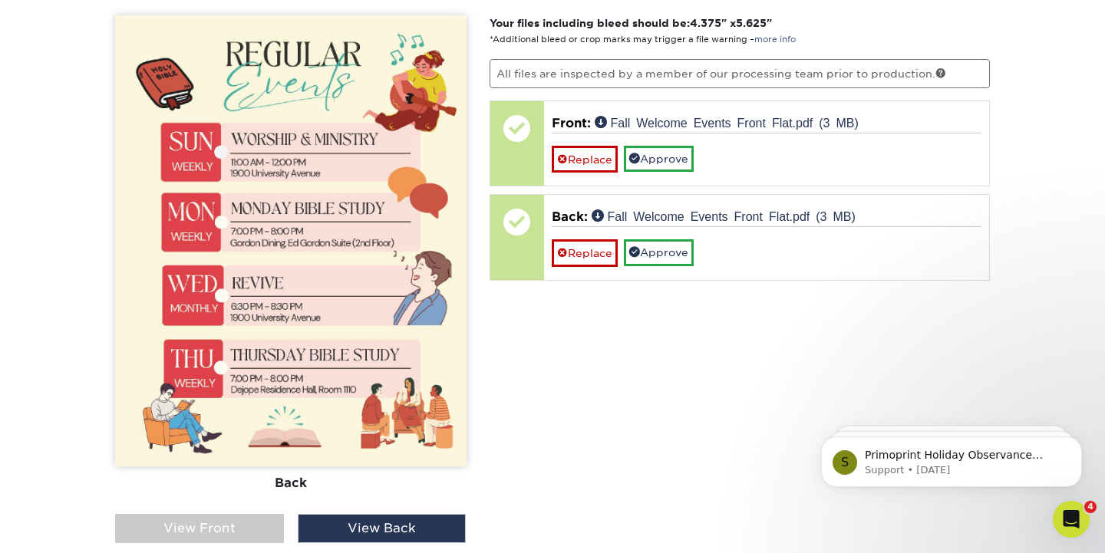
scroll to position [1041, 0]
click at [256, 529] on div "View Front" at bounding box center [199, 529] width 169 height 29
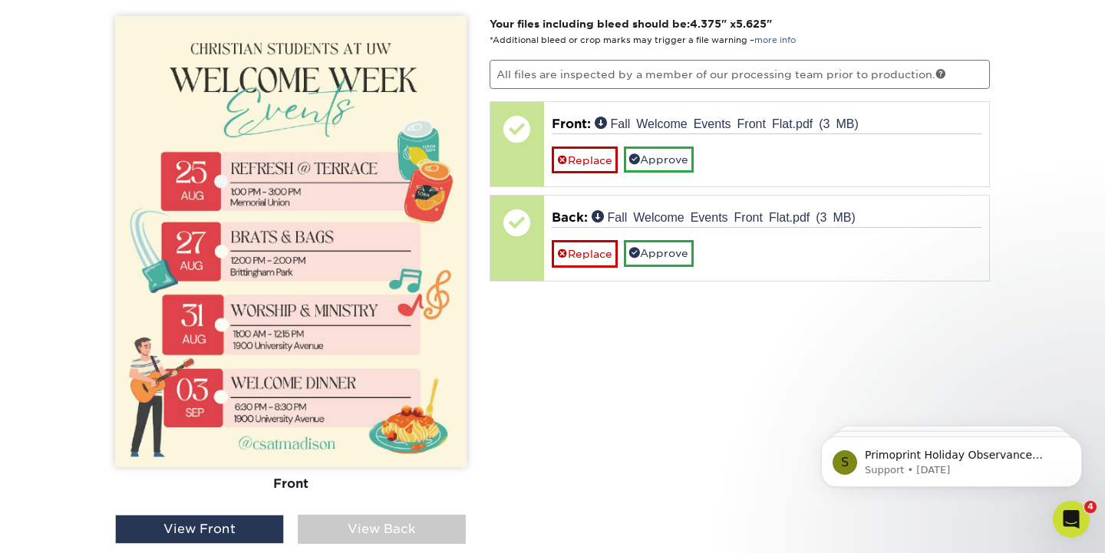
click at [359, 518] on div "View Back" at bounding box center [382, 529] width 169 height 29
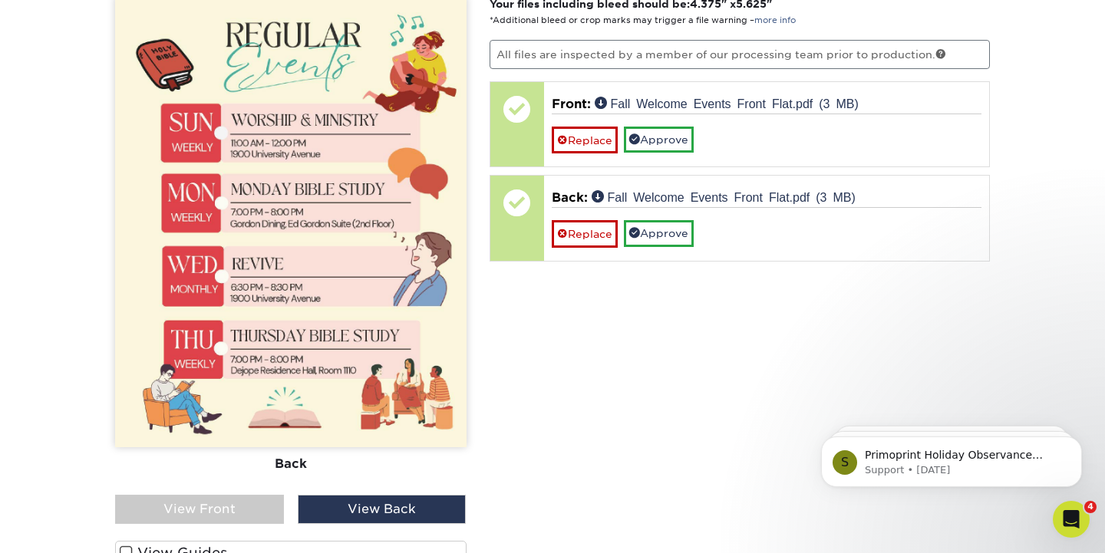
scroll to position [1065, 0]
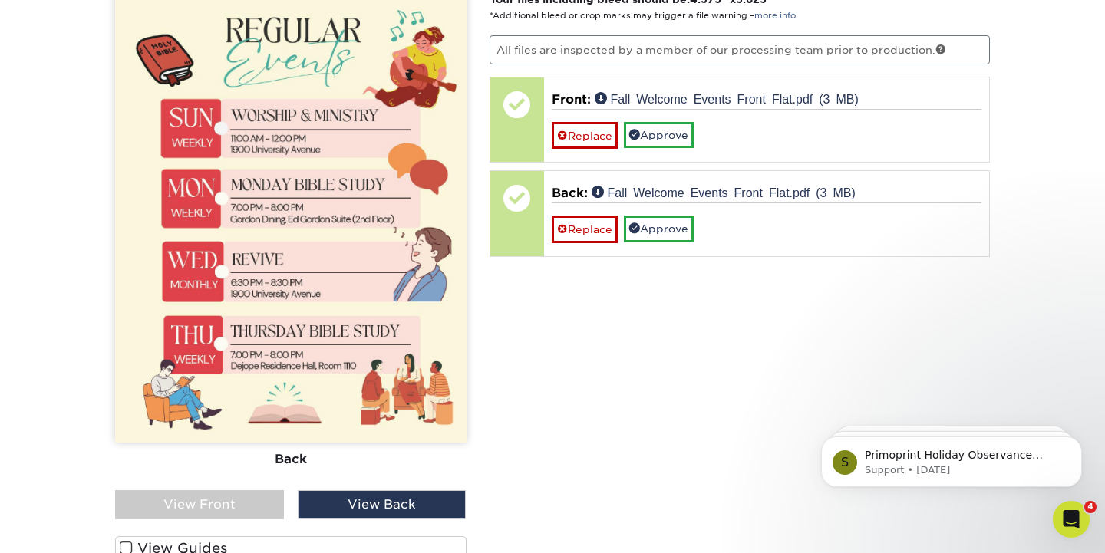
click at [245, 498] on div "View Front" at bounding box center [199, 504] width 169 height 29
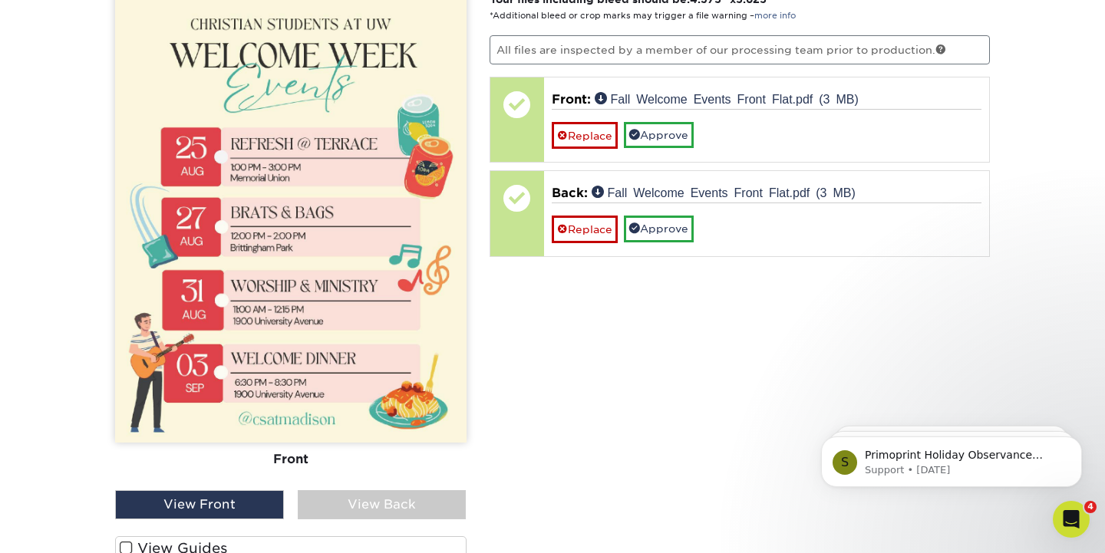
click at [424, 500] on div "View Back" at bounding box center [382, 504] width 169 height 29
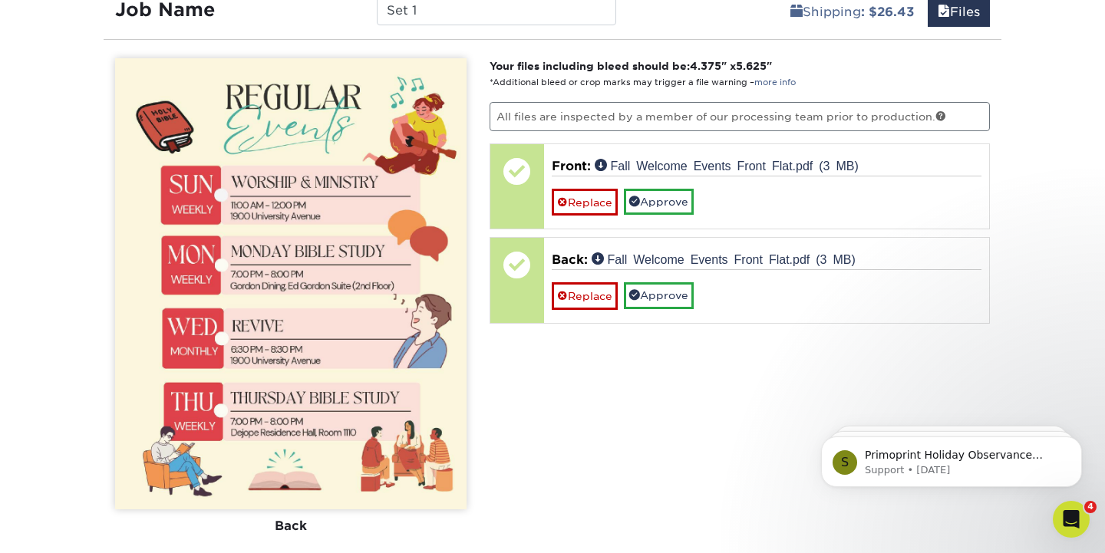
scroll to position [986, 0]
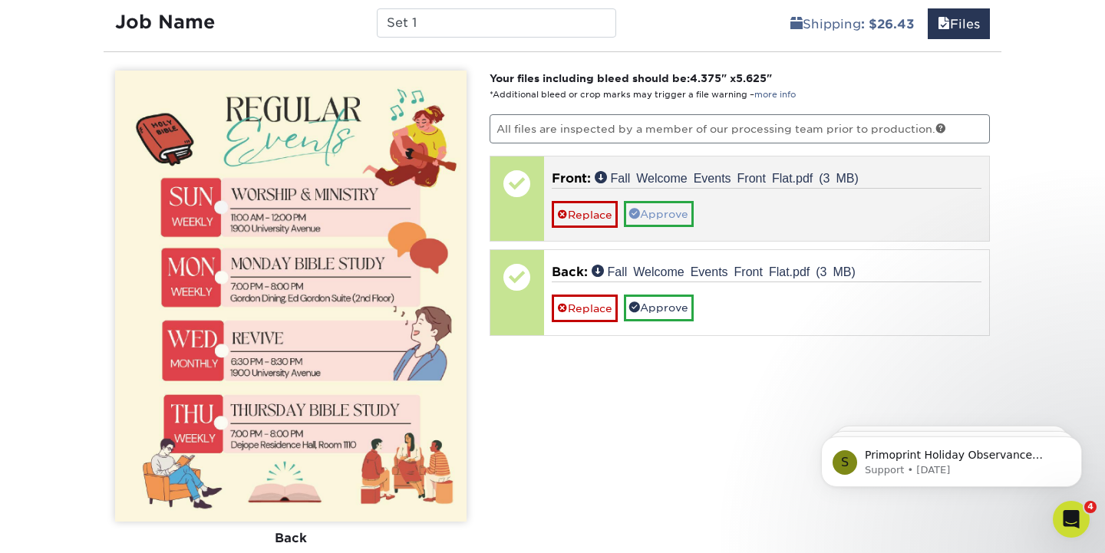
click at [664, 213] on link "Approve" at bounding box center [659, 214] width 70 height 26
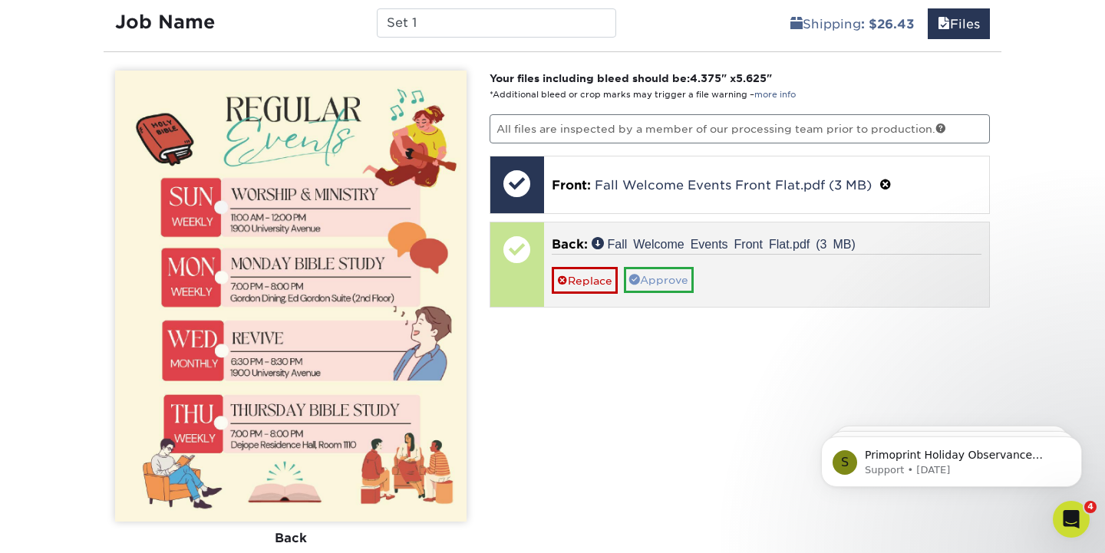
click at [674, 279] on link "Approve" at bounding box center [659, 280] width 70 height 26
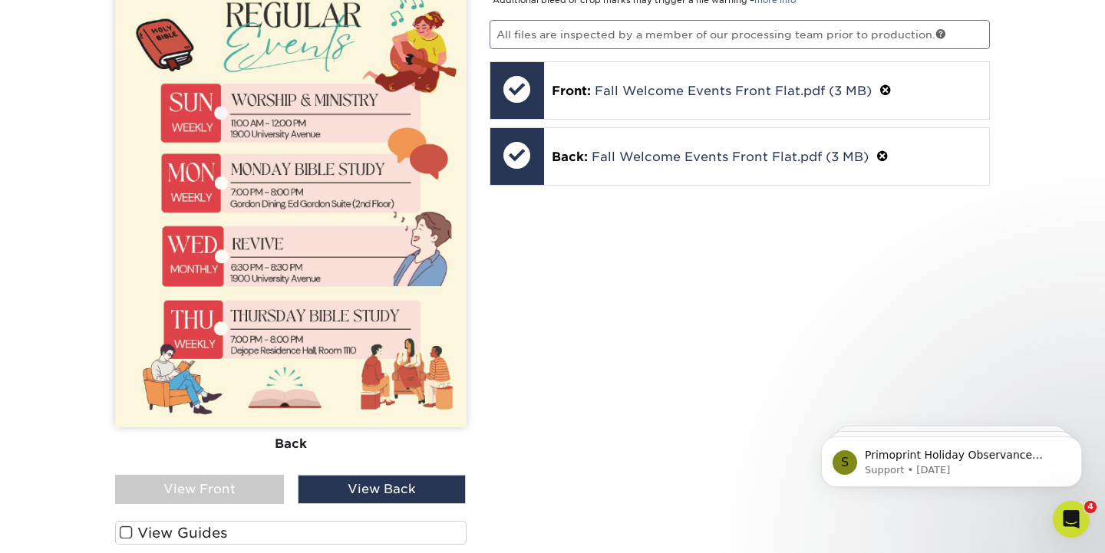
scroll to position [1091, 0]
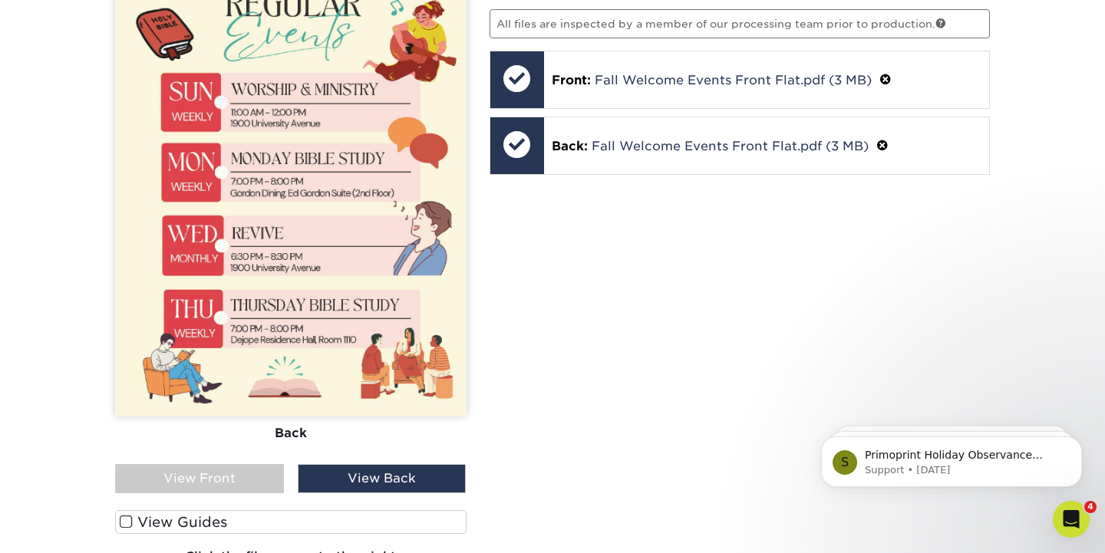
click at [219, 483] on div "View Front" at bounding box center [199, 478] width 169 height 29
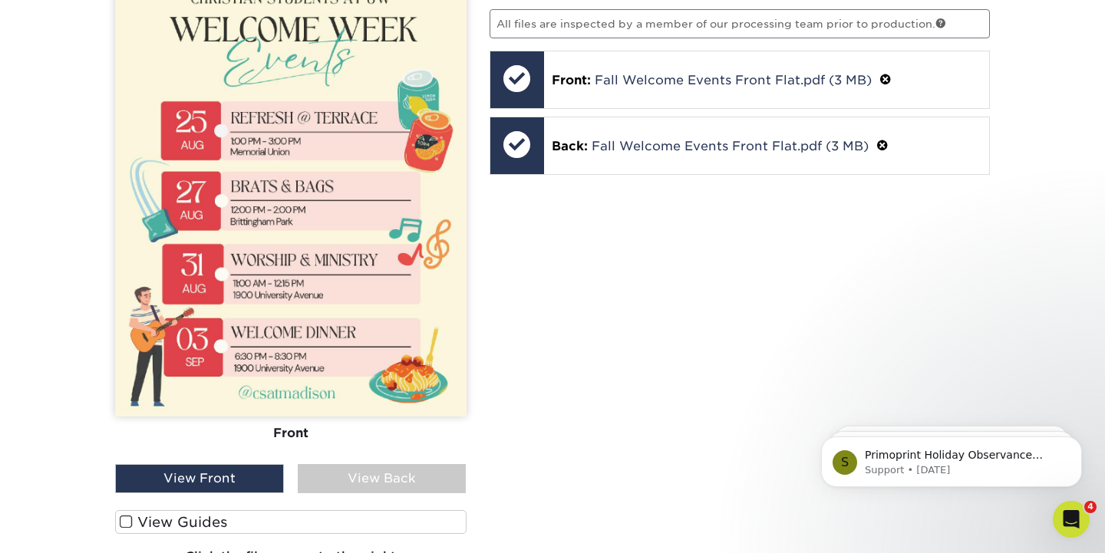
click at [361, 478] on div "View Back" at bounding box center [382, 478] width 169 height 29
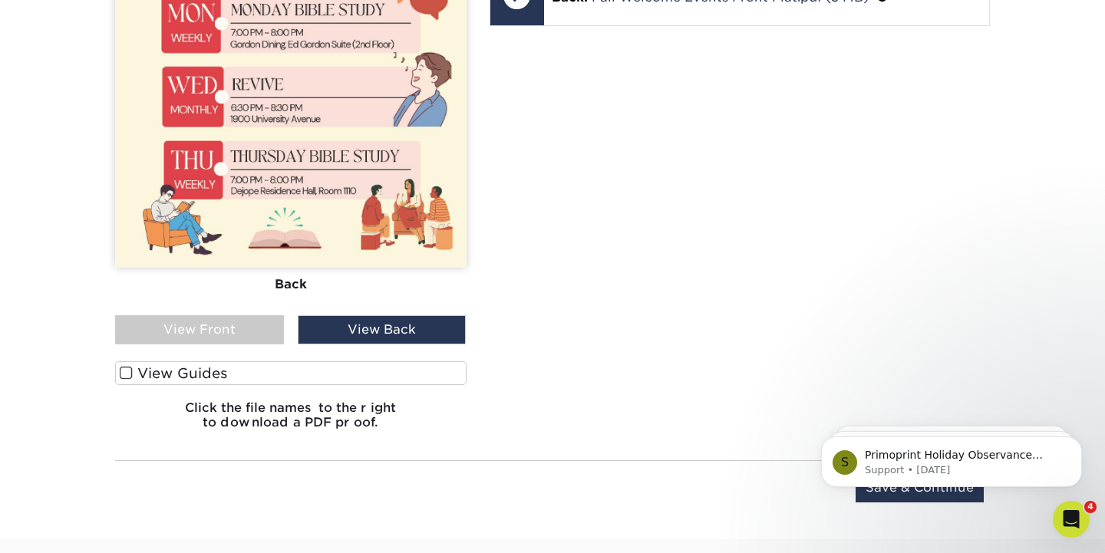
scroll to position [1250, 0]
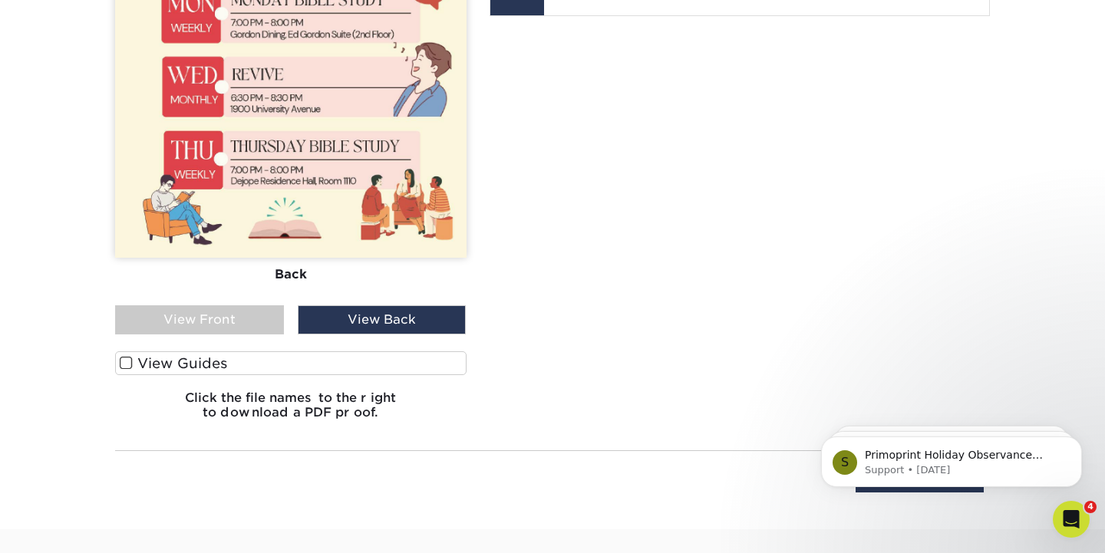
click at [129, 361] on span at bounding box center [126, 363] width 13 height 15
click at [0, 0] on input "View Guides" at bounding box center [0, 0] width 0 height 0
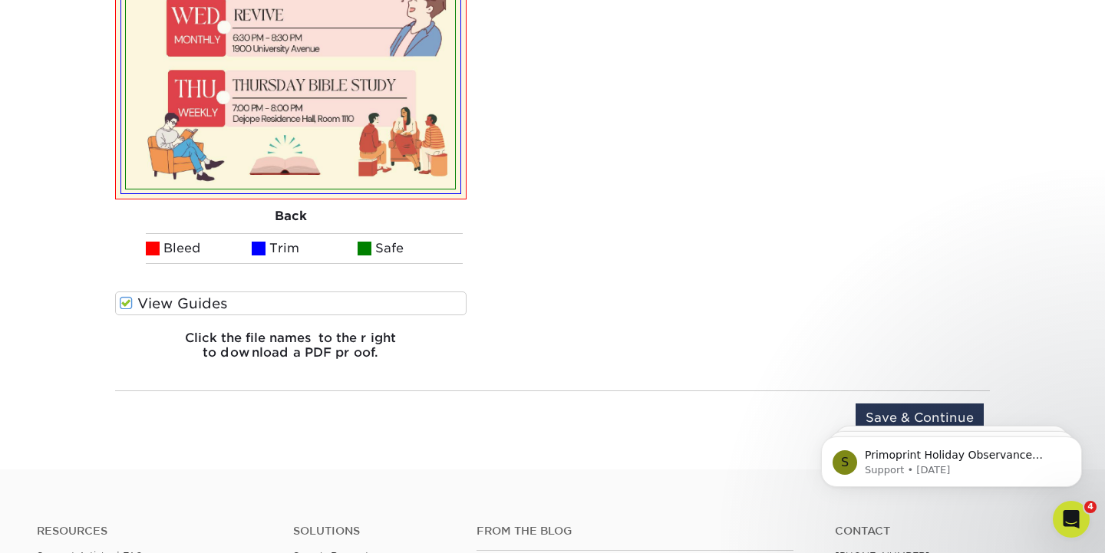
scroll to position [1811, 0]
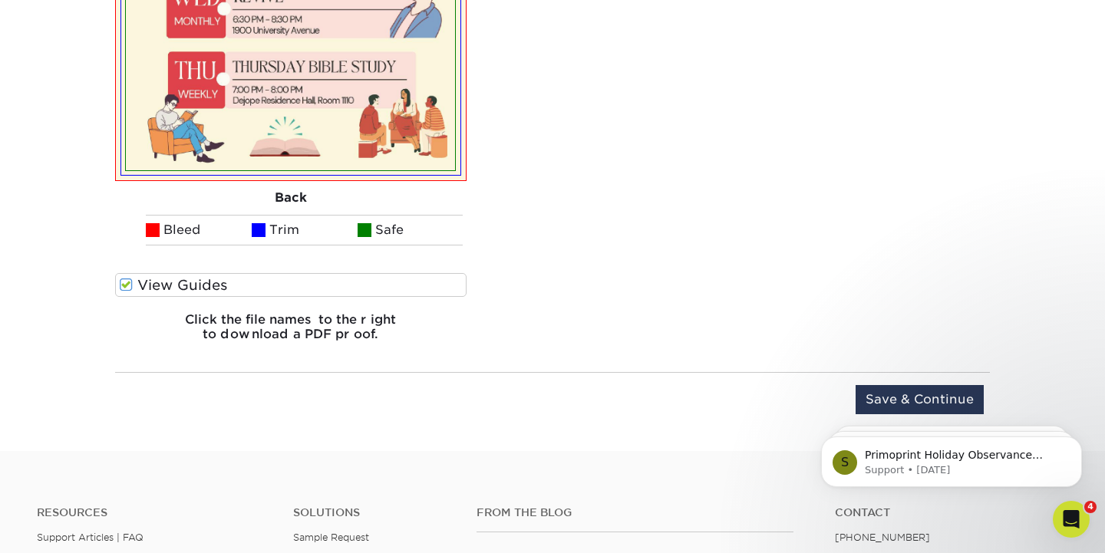
click at [129, 283] on span at bounding box center [126, 285] width 13 height 15
click at [0, 0] on input "View Guides" at bounding box center [0, 0] width 0 height 0
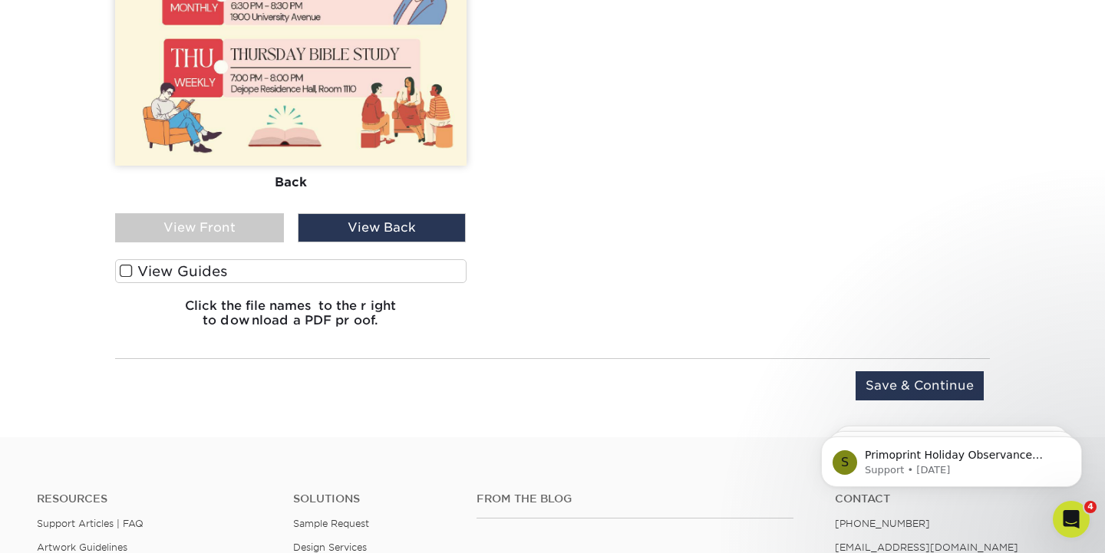
scroll to position [1355, 0]
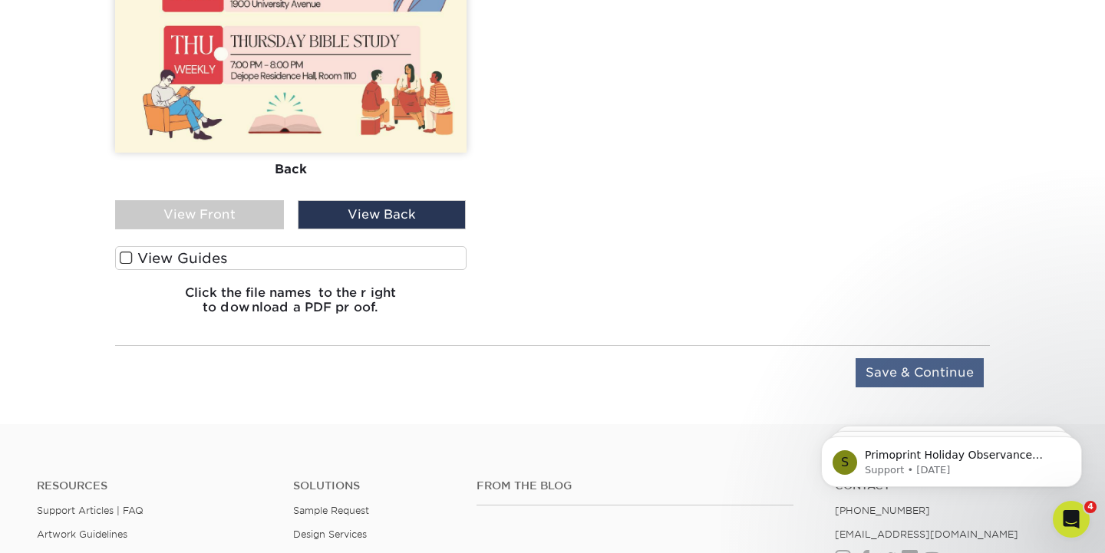
click at [925, 368] on input "Save & Continue" at bounding box center [920, 372] width 128 height 29
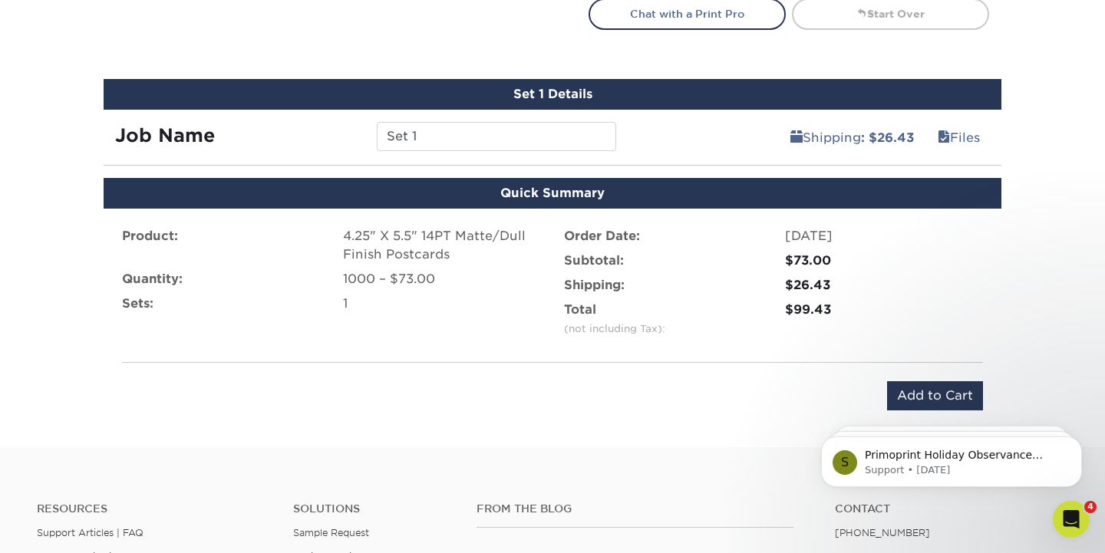
scroll to position [892, 0]
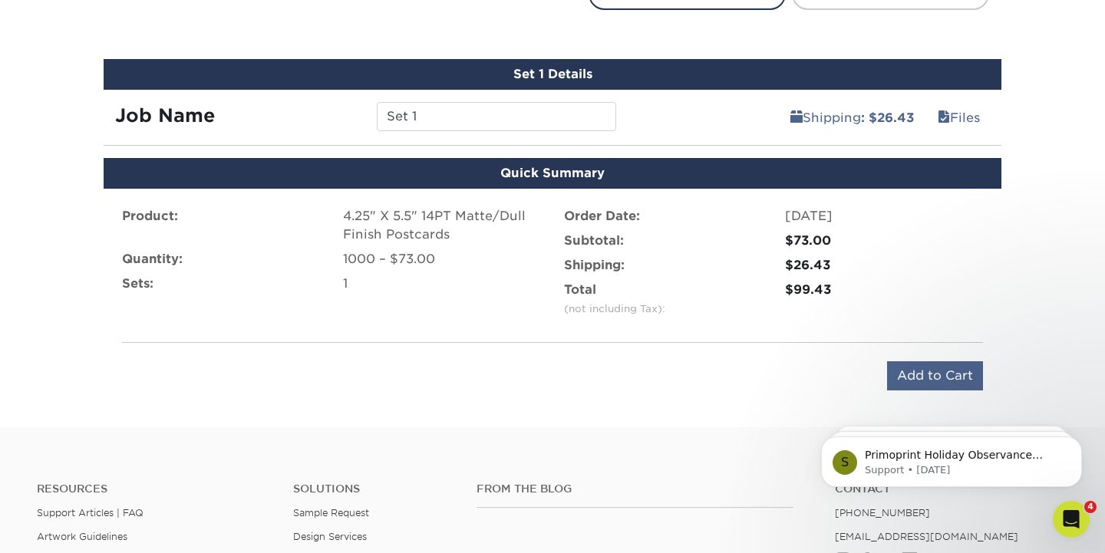
click at [943, 369] on input "Add to Cart" at bounding box center [935, 375] width 96 height 29
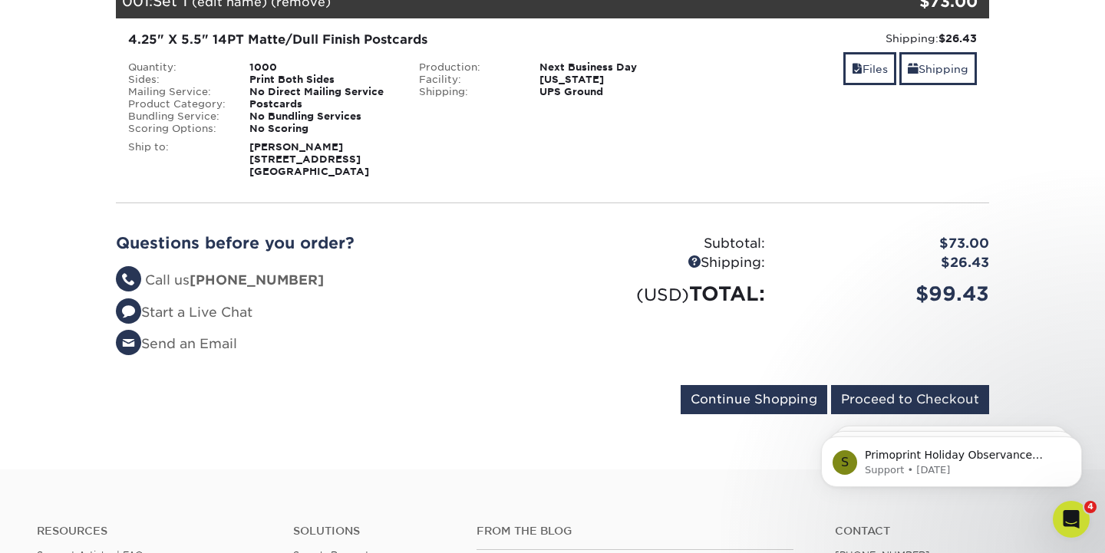
scroll to position [252, 0]
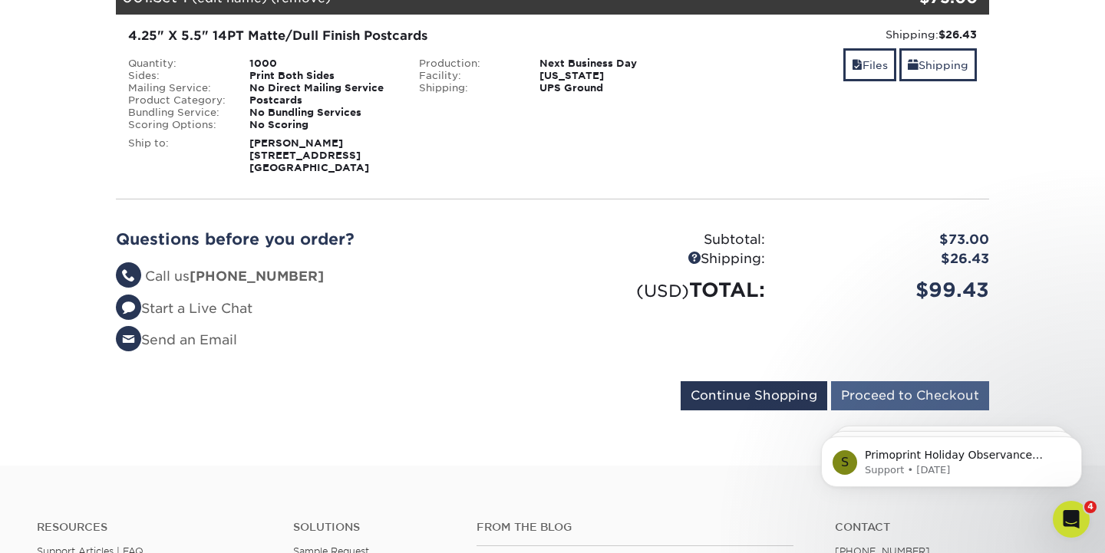
click at [895, 390] on input "Proceed to Checkout" at bounding box center [910, 395] width 158 height 29
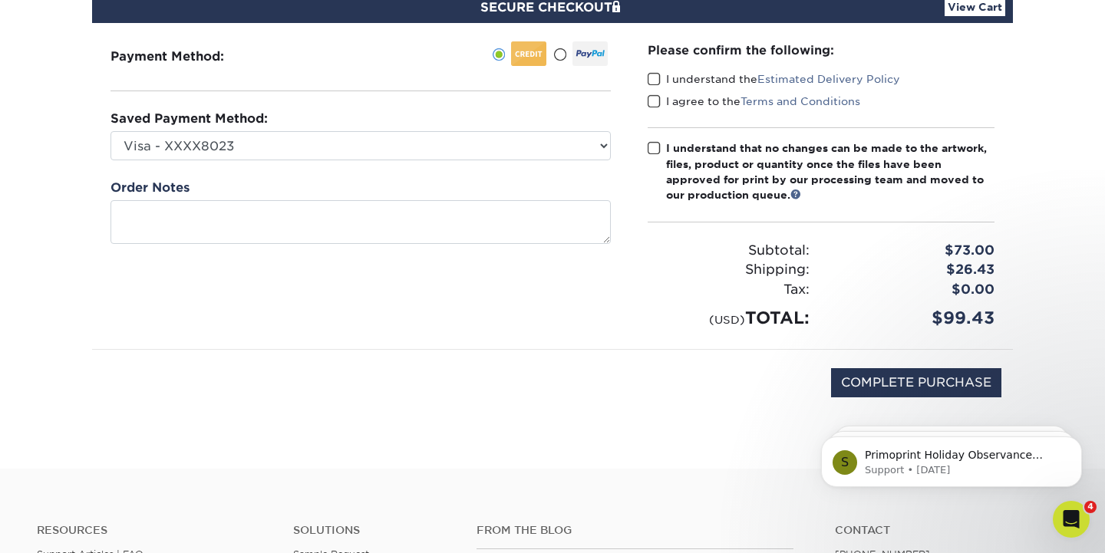
scroll to position [160, 0]
click at [854, 387] on input "COMPLETE PURCHASE" at bounding box center [916, 382] width 170 height 29
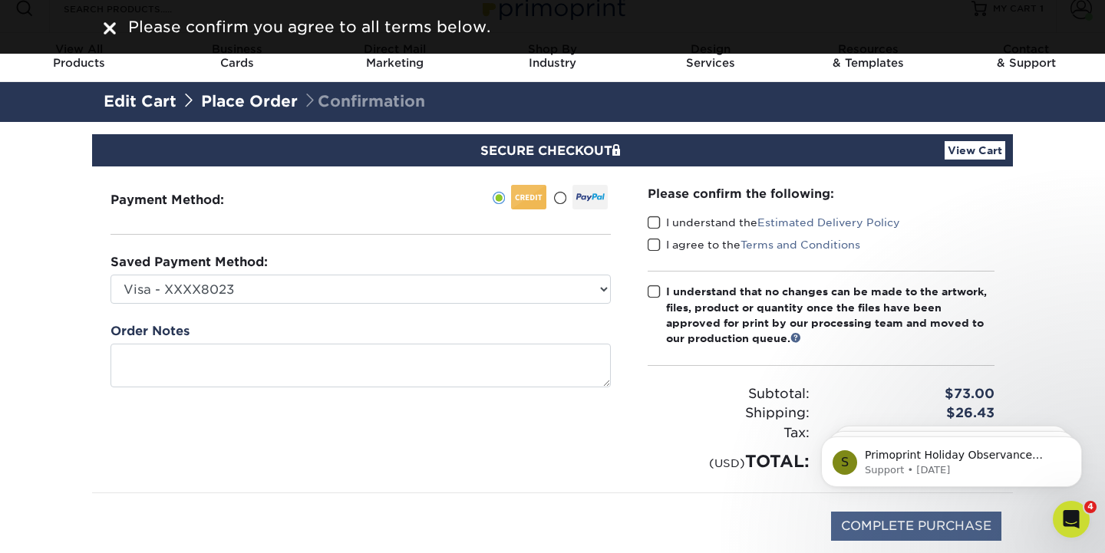
scroll to position [2, 0]
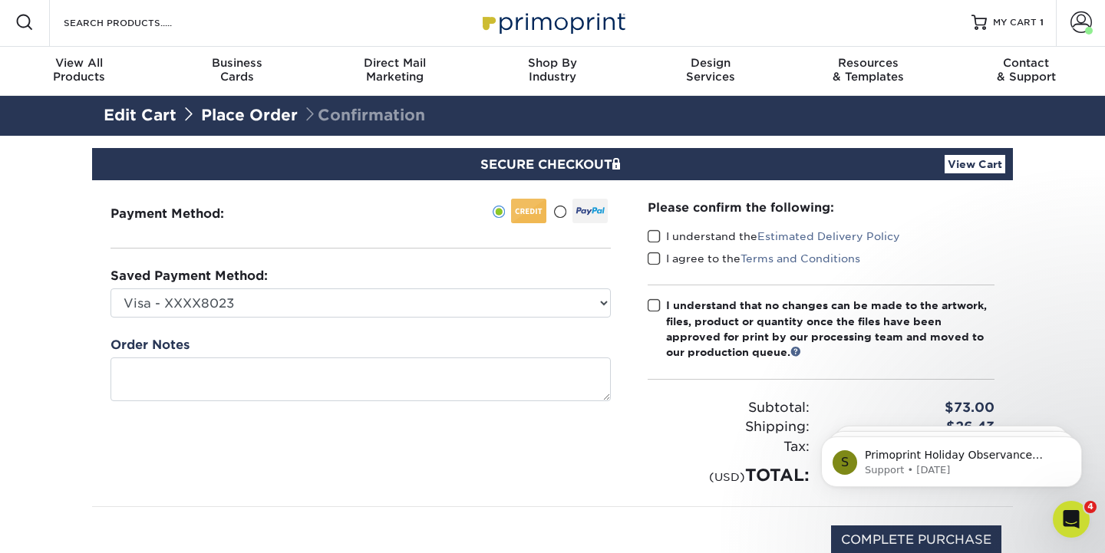
click at [656, 233] on span at bounding box center [654, 236] width 13 height 15
click at [0, 0] on input "I understand the Estimated Delivery Policy" at bounding box center [0, 0] width 0 height 0
click at [654, 262] on span at bounding box center [654, 259] width 13 height 15
click at [0, 0] on input "I agree to the Terms and Conditions" at bounding box center [0, 0] width 0 height 0
click at [659, 300] on span at bounding box center [654, 306] width 13 height 15
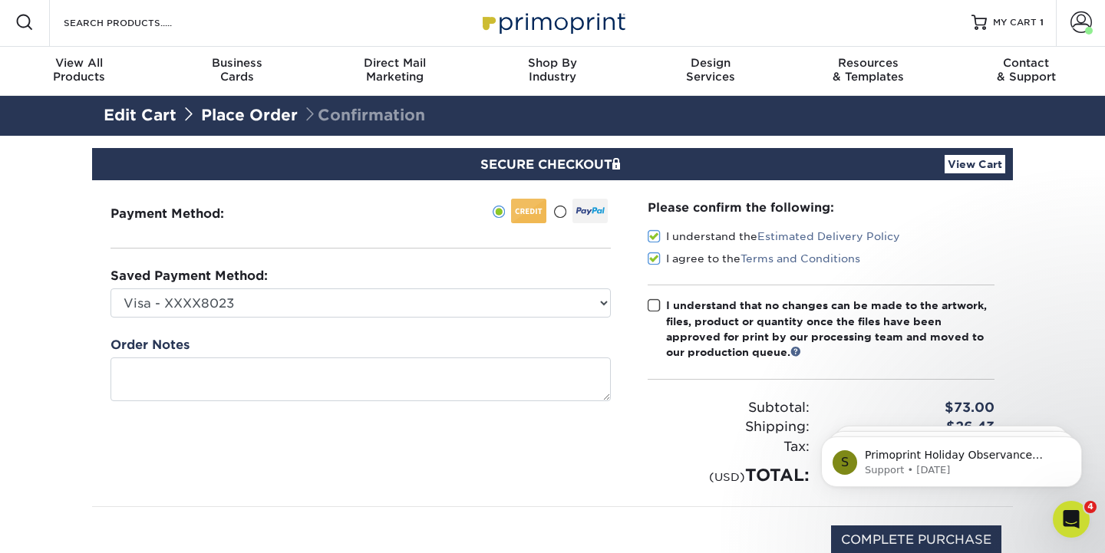
click at [0, 0] on input "I understand that no changes can be made to the artwork, files, product or quan…" at bounding box center [0, 0] width 0 height 0
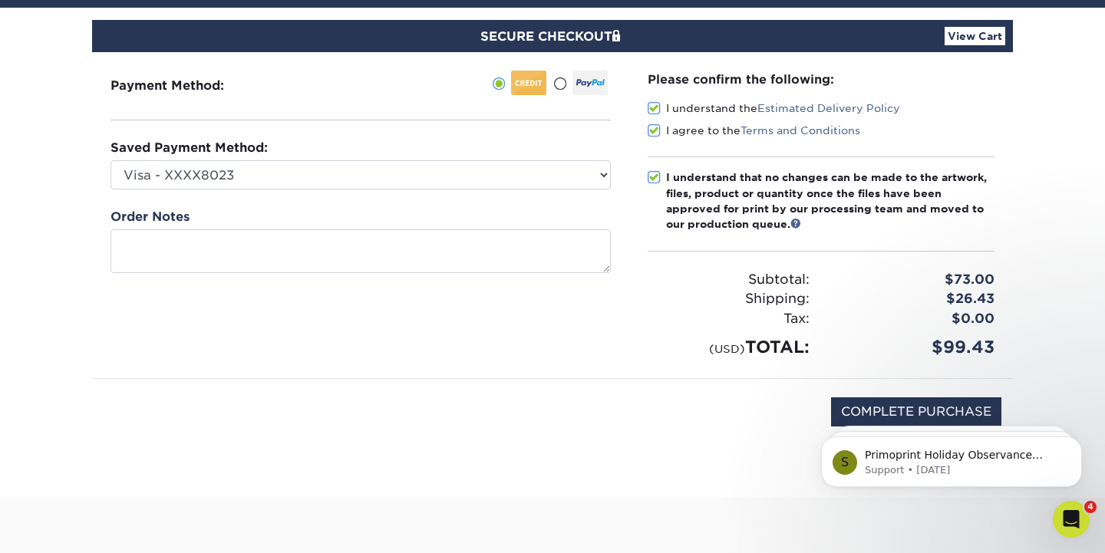
scroll to position [134, 0]
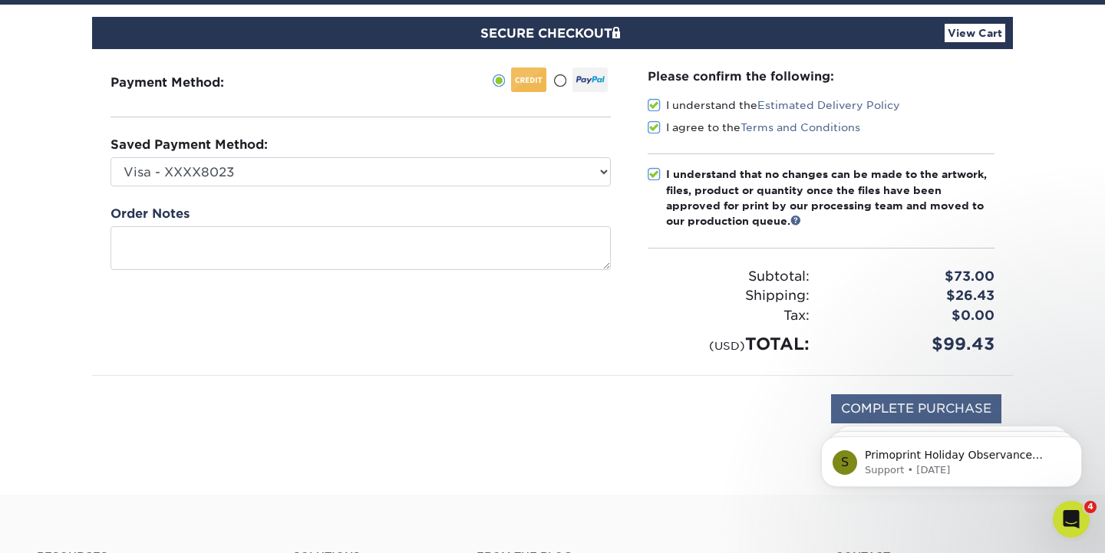
click at [966, 400] on input "COMPLETE PURCHASE" at bounding box center [916, 408] width 170 height 29
type input "PROCESSING, PLEASE WAIT..."
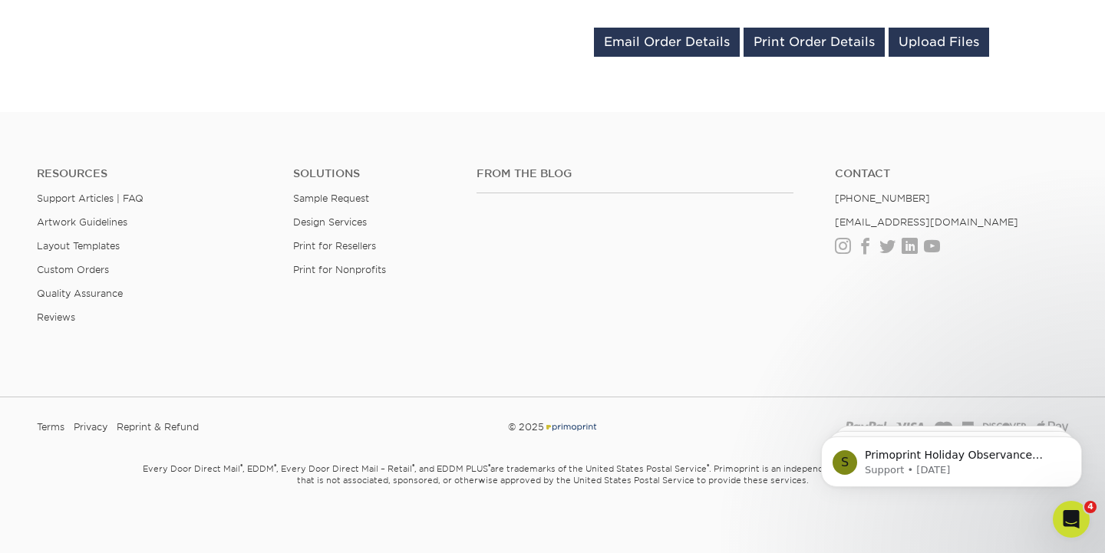
scroll to position [885, 0]
